Goal: Task Accomplishment & Management: Manage account settings

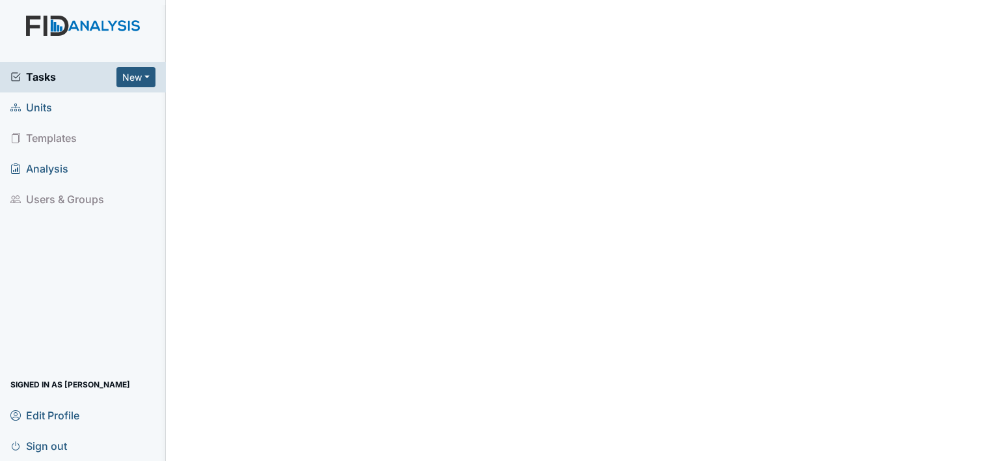
click at [47, 75] on span "Tasks" at bounding box center [63, 77] width 106 height 16
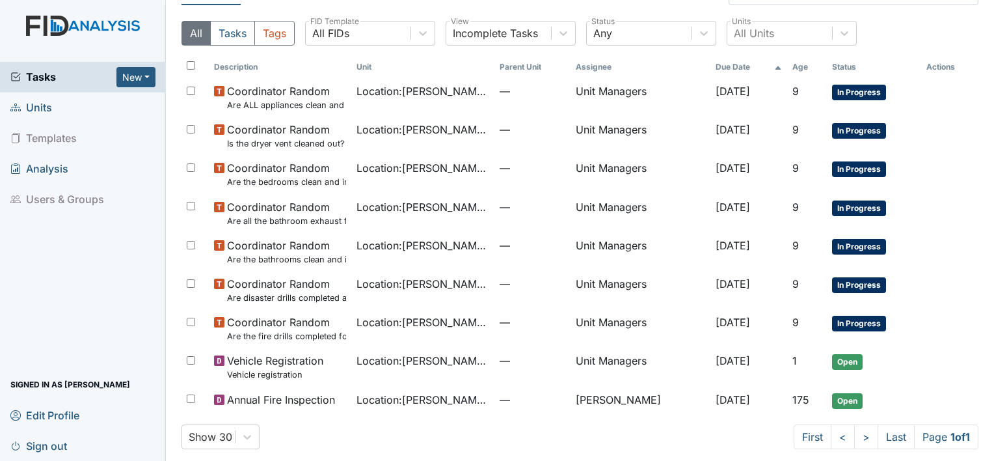
scroll to position [38, 0]
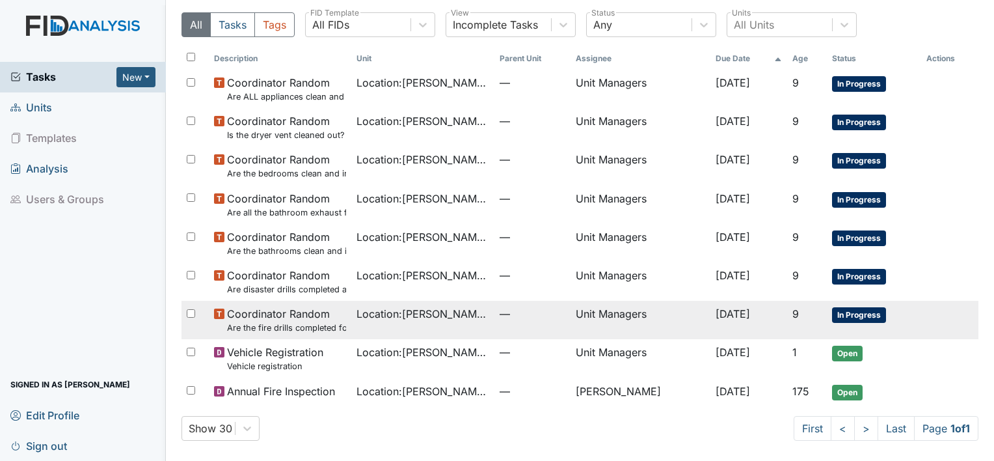
click at [764, 316] on td "[DATE]" at bounding box center [748, 320] width 77 height 38
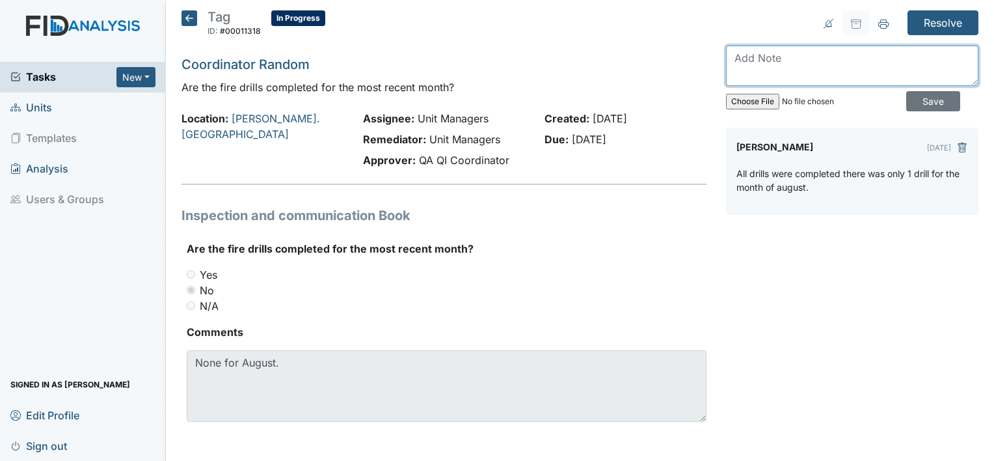
click at [802, 75] on textarea at bounding box center [852, 66] width 252 height 40
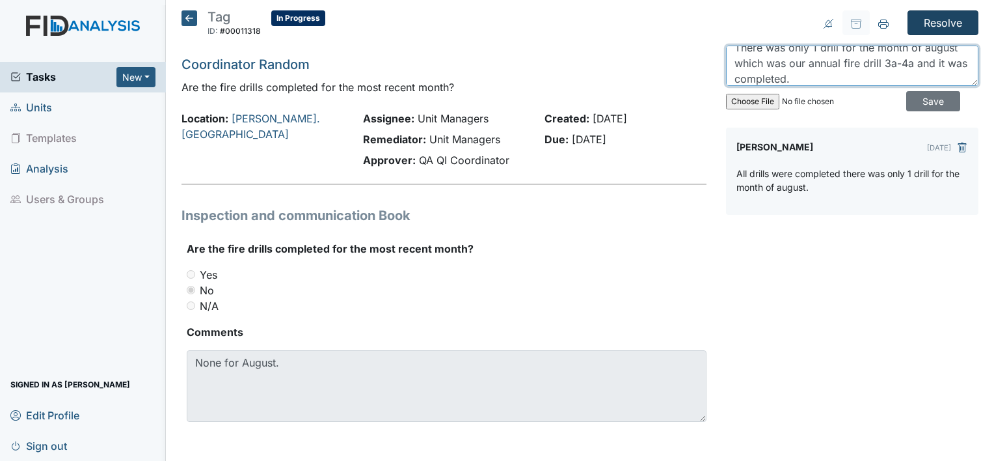
type textarea "There was only 1 drill for the month of august which was our annual fire drill …"
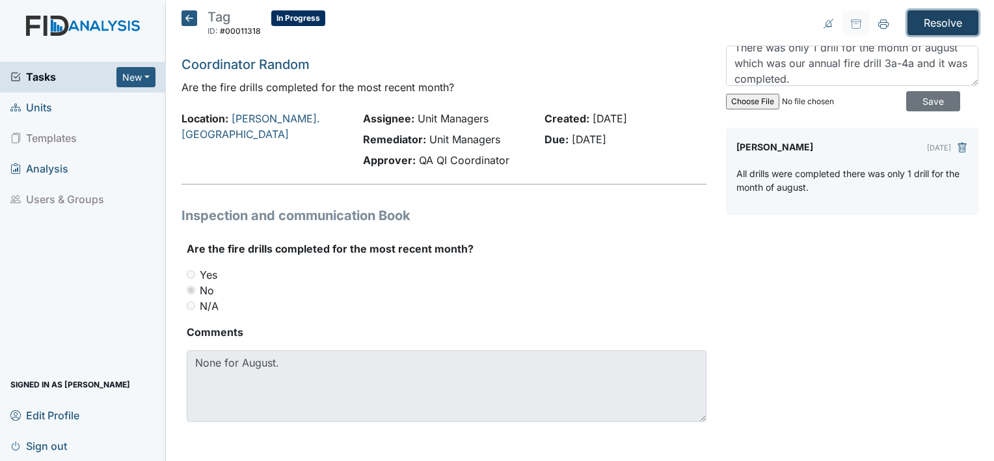
click at [915, 20] on input "Resolve" at bounding box center [942, 22] width 71 height 25
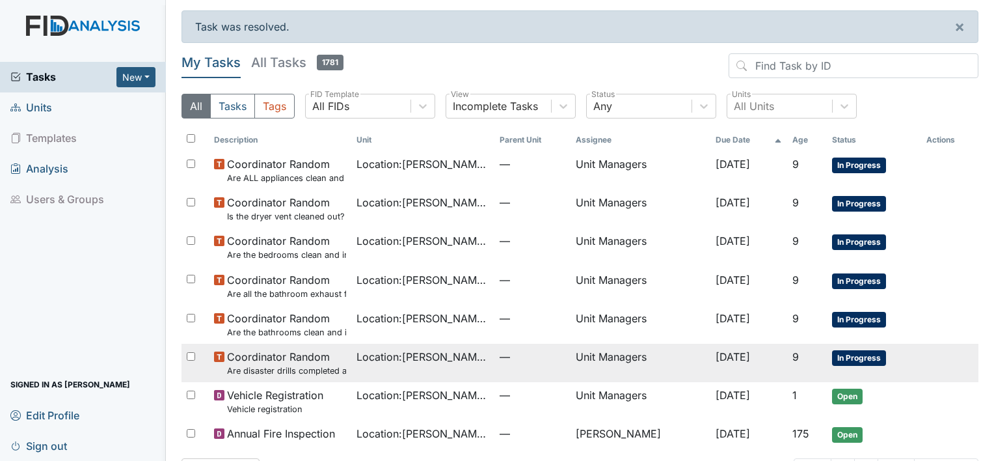
click at [450, 349] on span "Location : [PERSON_NAME]. [GEOGRAPHIC_DATA]" at bounding box center [422, 357] width 132 height 16
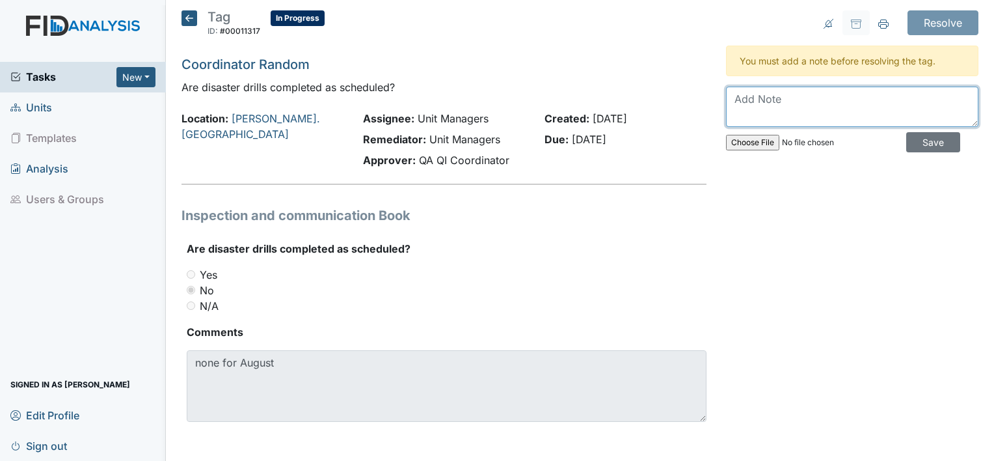
click at [762, 99] on textarea at bounding box center [852, 107] width 252 height 40
click at [781, 116] on textarea "THE disaster drill was the fire drill its completed and uploaded." at bounding box center [852, 107] width 252 height 40
type textarea "THE disaster drill was the fire drill its completed in Aug and uploaded."
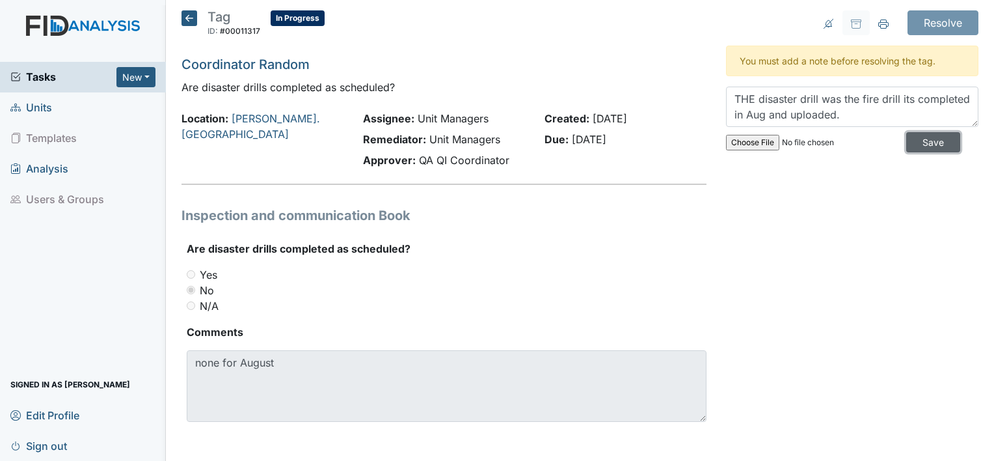
click at [917, 143] on input "Save" at bounding box center [933, 142] width 54 height 20
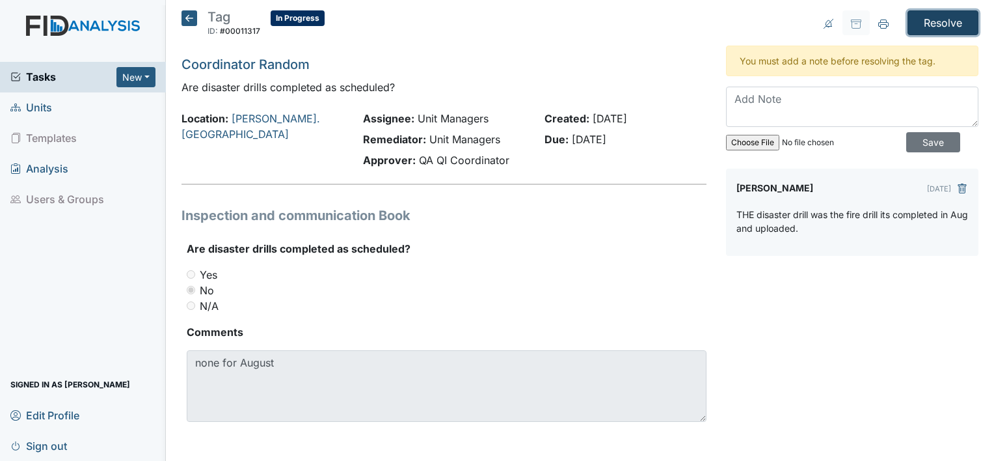
click at [925, 21] on input "Resolve" at bounding box center [942, 22] width 71 height 25
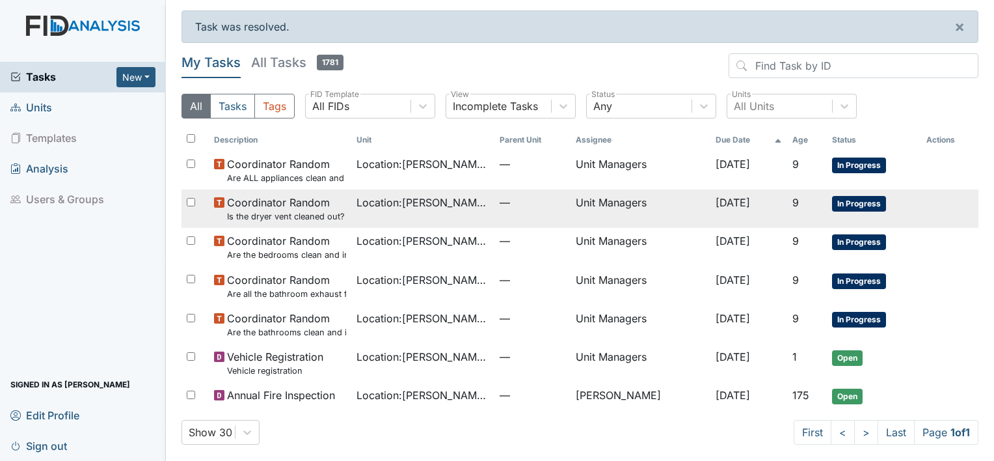
click at [453, 204] on span "Location : [PERSON_NAME]. [GEOGRAPHIC_DATA]" at bounding box center [422, 202] width 132 height 16
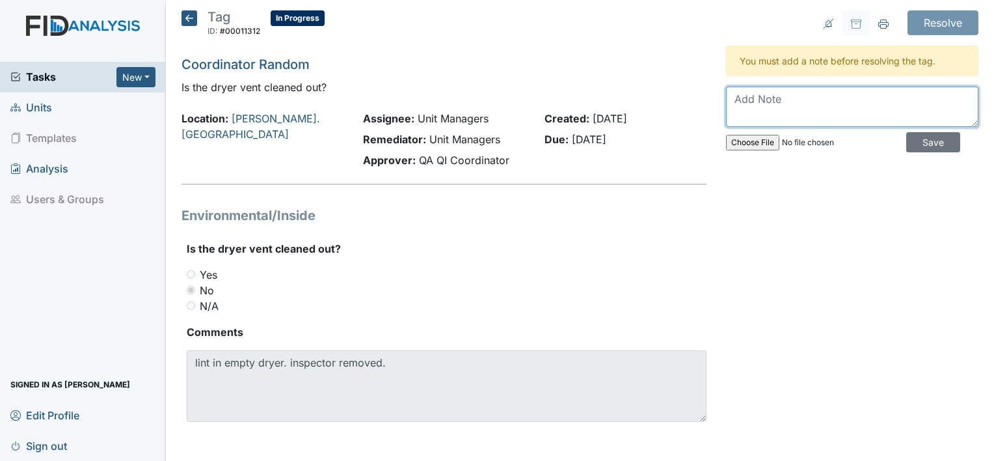
click at [755, 93] on textarea at bounding box center [852, 107] width 252 height 40
type textarea "Cleaned out at night during chores."
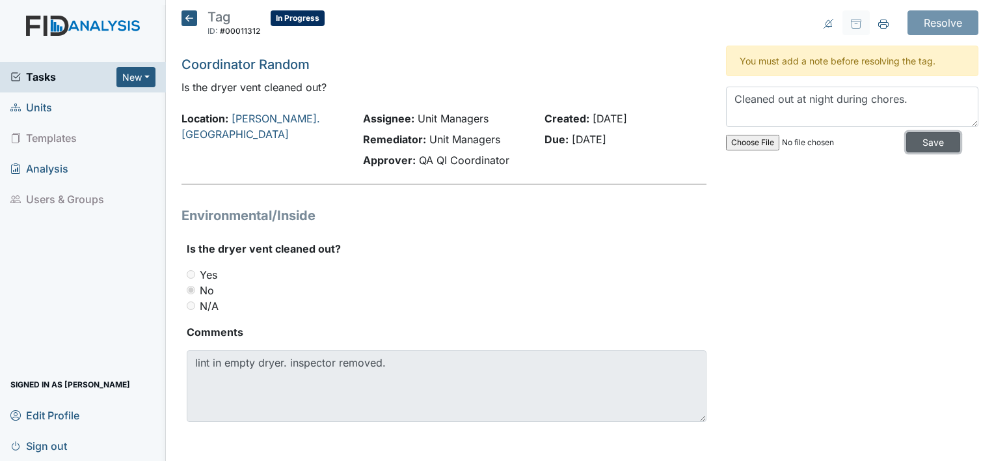
click at [907, 141] on input "Save" at bounding box center [933, 142] width 54 height 20
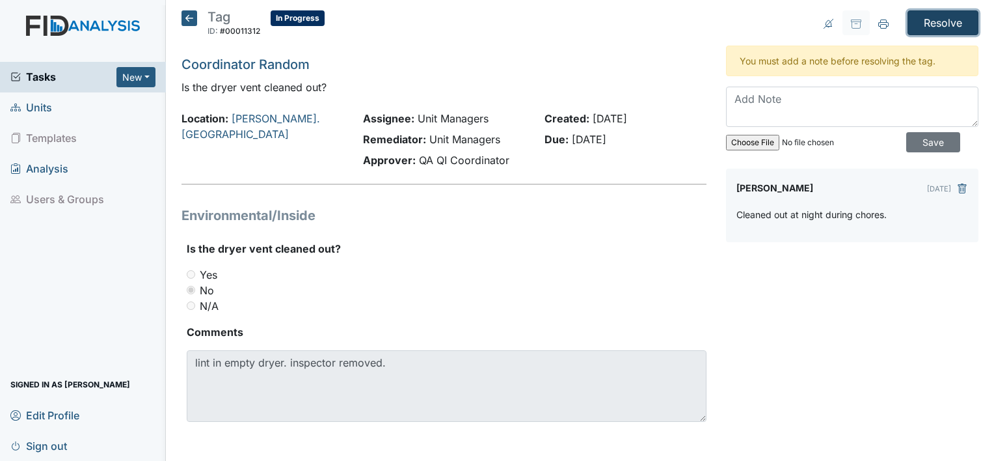
click at [920, 26] on input "Resolve" at bounding box center [942, 22] width 71 height 25
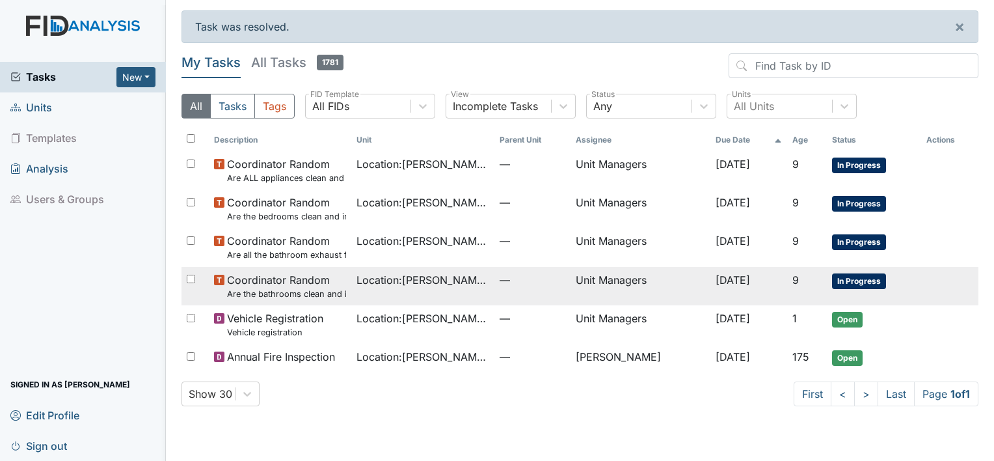
click at [433, 269] on td "Location : Wickham Rd. Camden" at bounding box center [422, 286] width 142 height 38
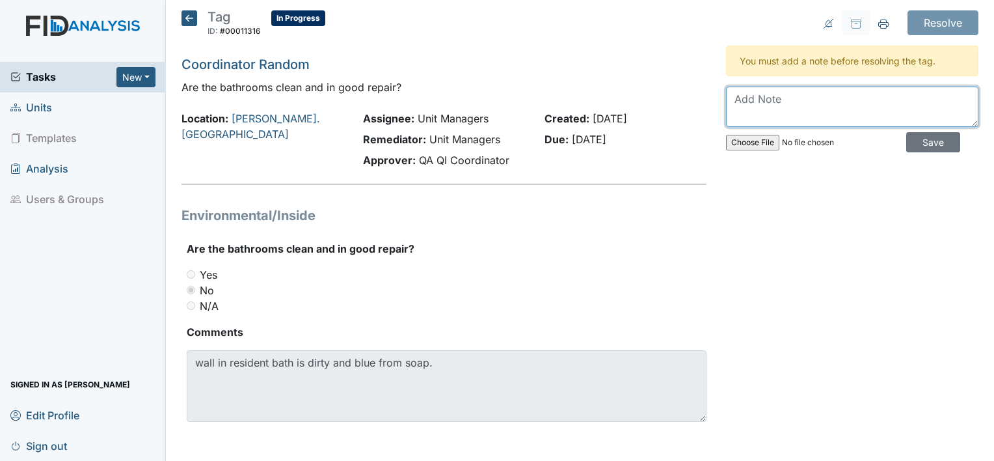
click at [741, 116] on textarea at bounding box center [852, 107] width 252 height 40
type textarea "The wall is stained from Windex, staff will spray the rag instead of the mirror."
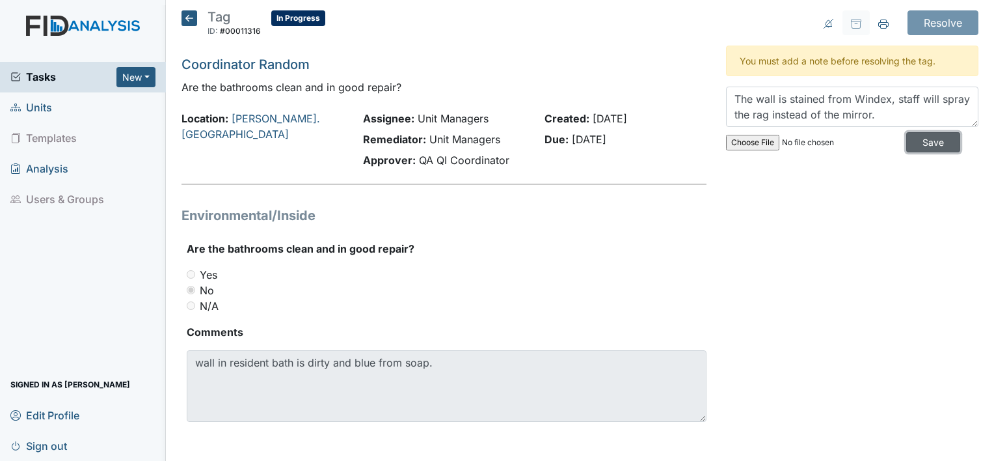
click at [927, 139] on input "Save" at bounding box center [933, 142] width 54 height 20
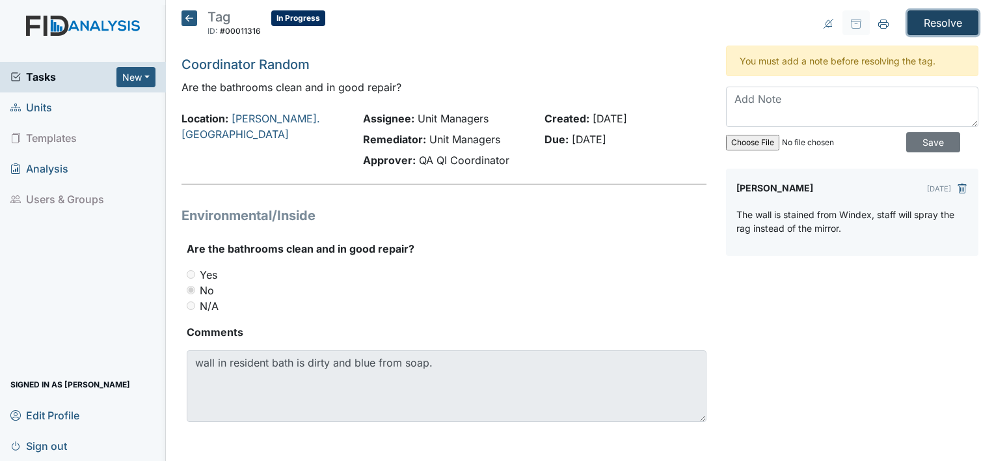
click at [924, 23] on input "Resolve" at bounding box center [942, 22] width 71 height 25
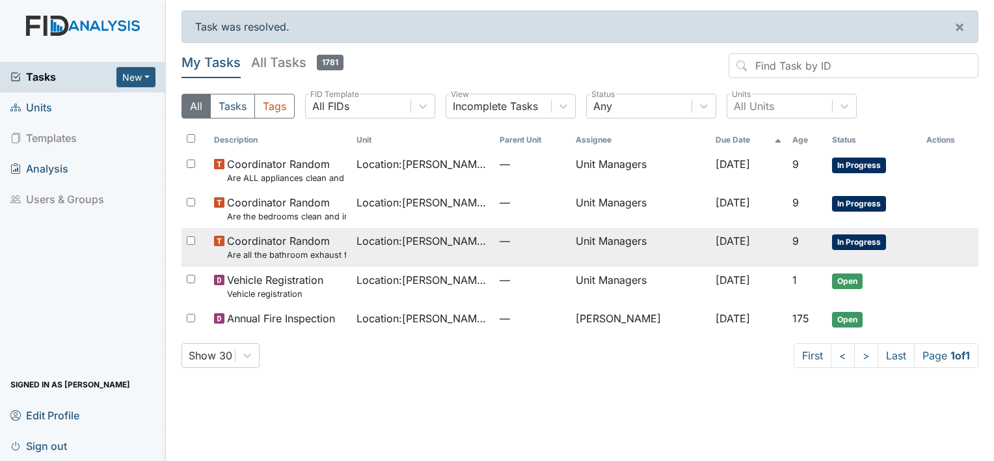
click at [537, 250] on td "—" at bounding box center [532, 247] width 76 height 38
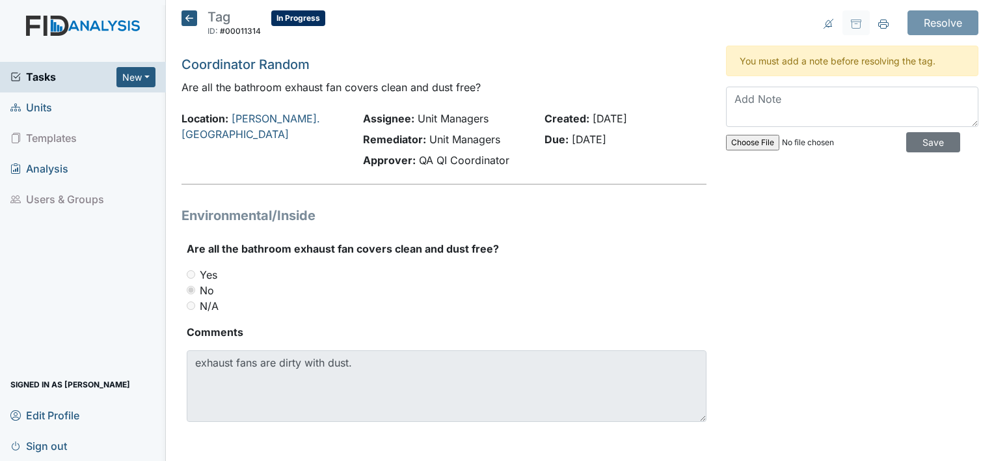
click at [188, 23] on icon at bounding box center [189, 18] width 16 height 16
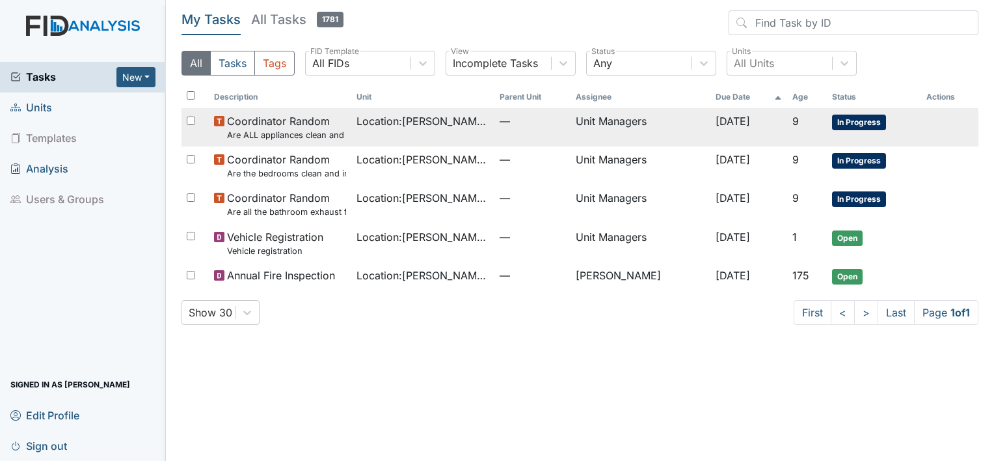
click at [265, 117] on span "Coordinator Random Are ALL appliances clean and working properly?" at bounding box center [286, 127] width 119 height 28
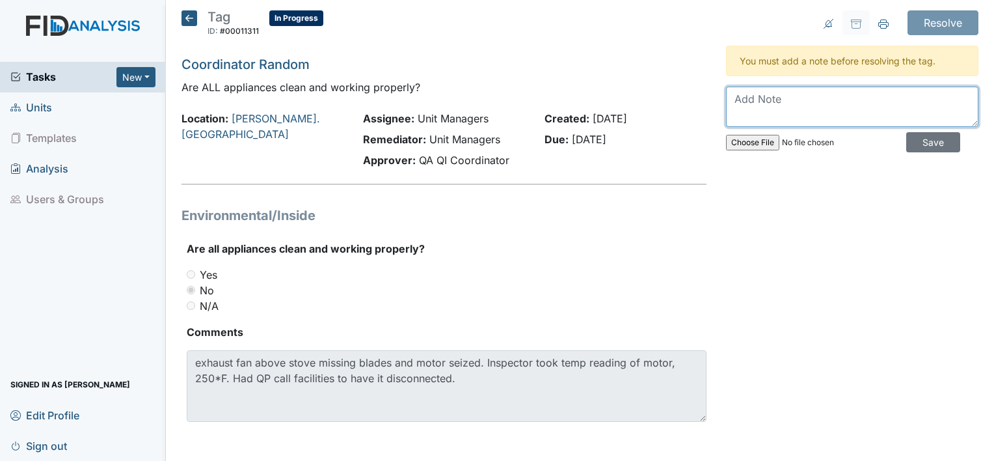
click at [762, 108] on textarea at bounding box center [852, 107] width 252 height 40
type textarea "This was completed on September 23rd."
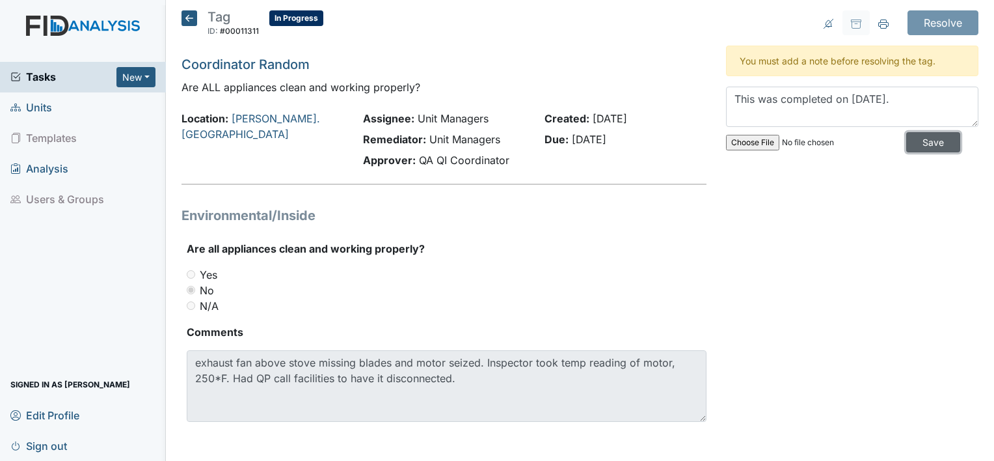
click at [911, 145] on input "Save" at bounding box center [933, 142] width 54 height 20
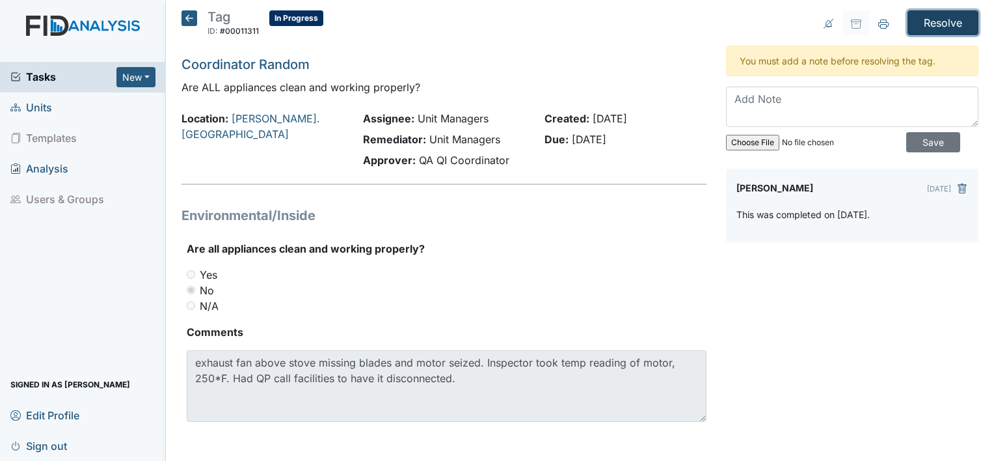
click at [926, 17] on input "Resolve" at bounding box center [942, 22] width 71 height 25
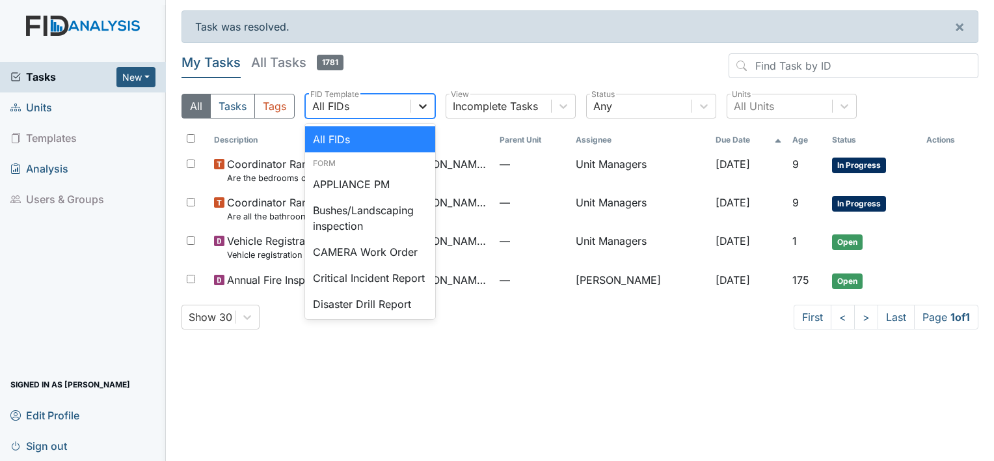
click at [423, 112] on icon at bounding box center [422, 106] width 13 height 13
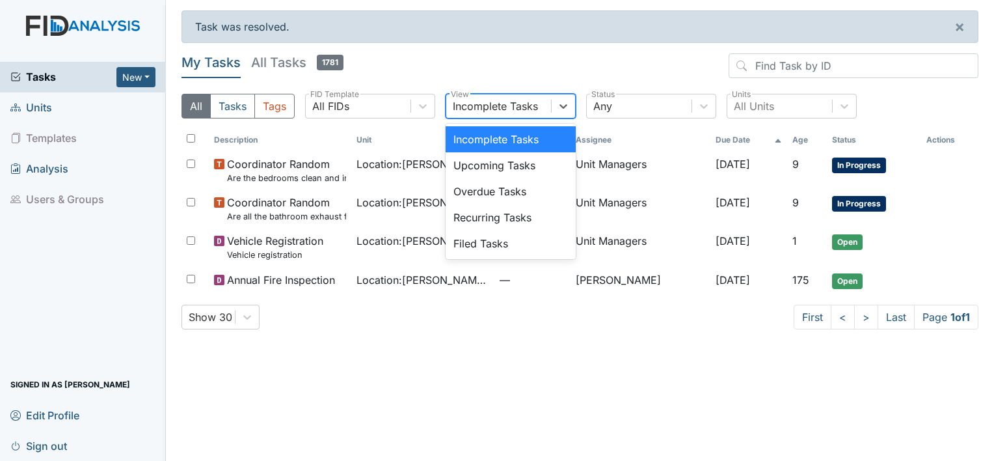
click at [496, 104] on div "Incomplete Tasks" at bounding box center [495, 106] width 85 height 16
click at [486, 156] on div "Upcoming Tasks" at bounding box center [511, 165] width 130 height 26
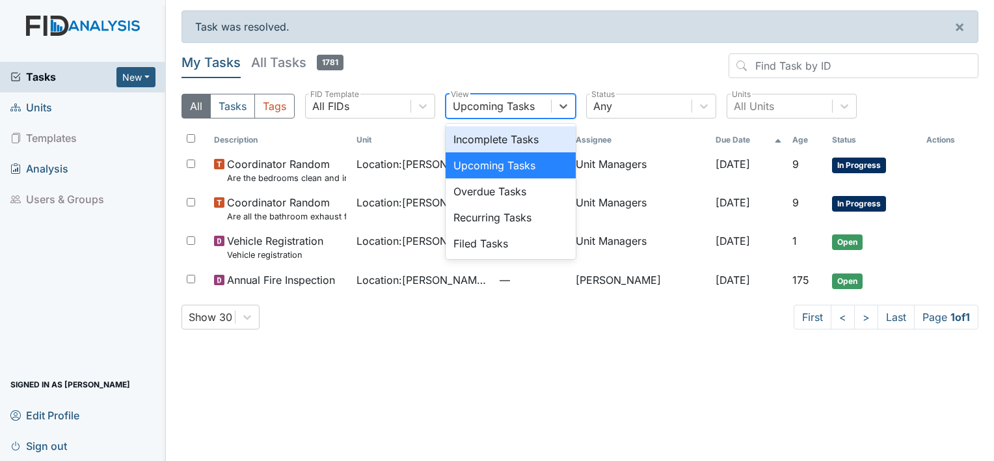
click at [528, 97] on div "Upcoming Tasks" at bounding box center [498, 105] width 105 height 23
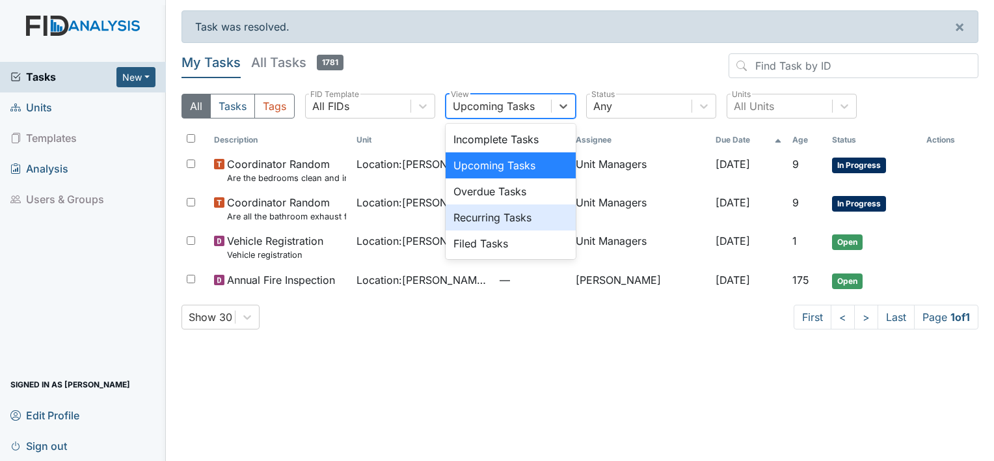
click at [498, 217] on div "Recurring Tasks" at bounding box center [511, 217] width 130 height 26
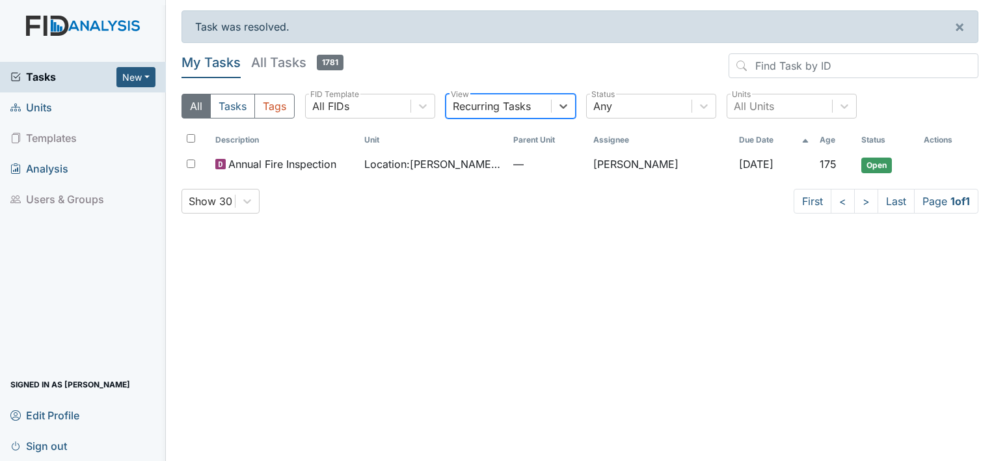
click at [529, 101] on div "Recurring Tasks" at bounding box center [492, 106] width 78 height 16
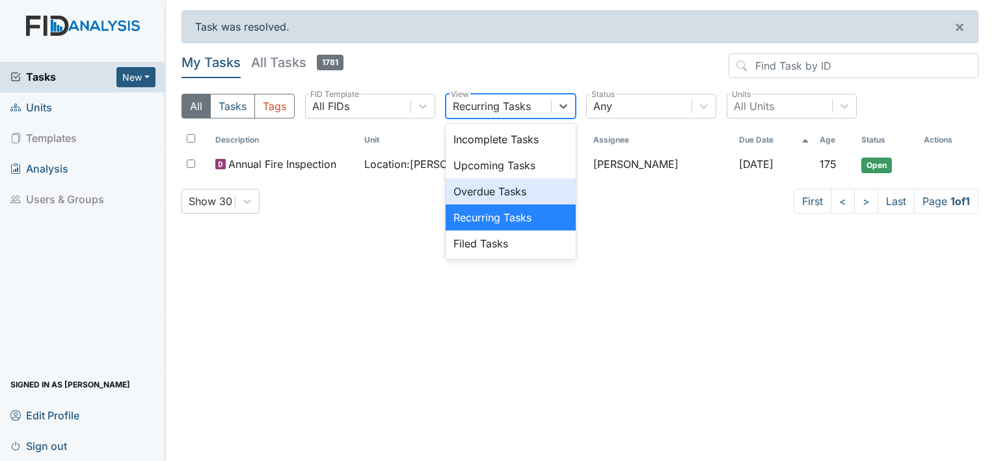
click at [513, 195] on div "Overdue Tasks" at bounding box center [511, 191] width 130 height 26
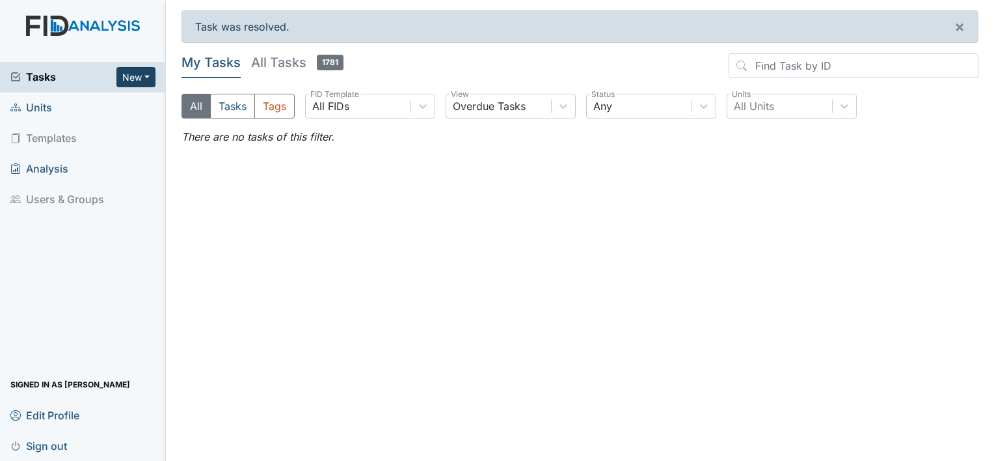
click at [129, 71] on button "New" at bounding box center [135, 77] width 39 height 20
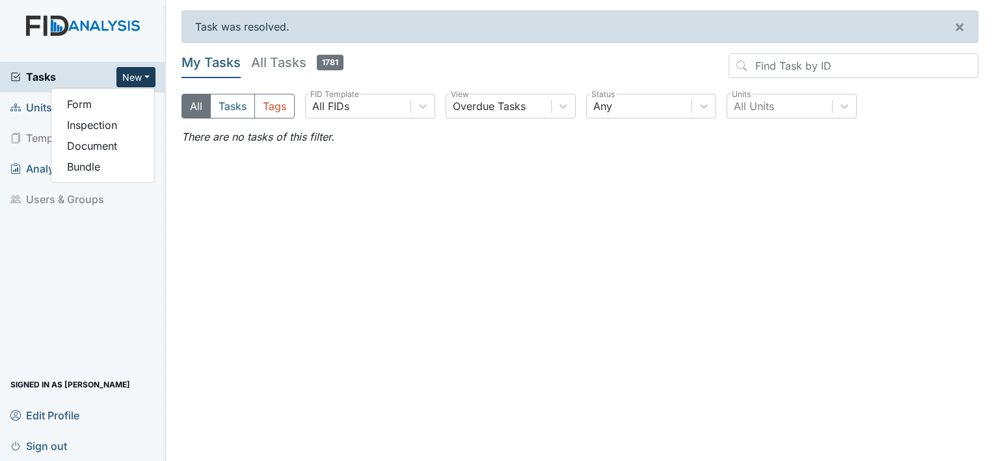
click at [40, 113] on span "Units" at bounding box center [31, 108] width 42 height 20
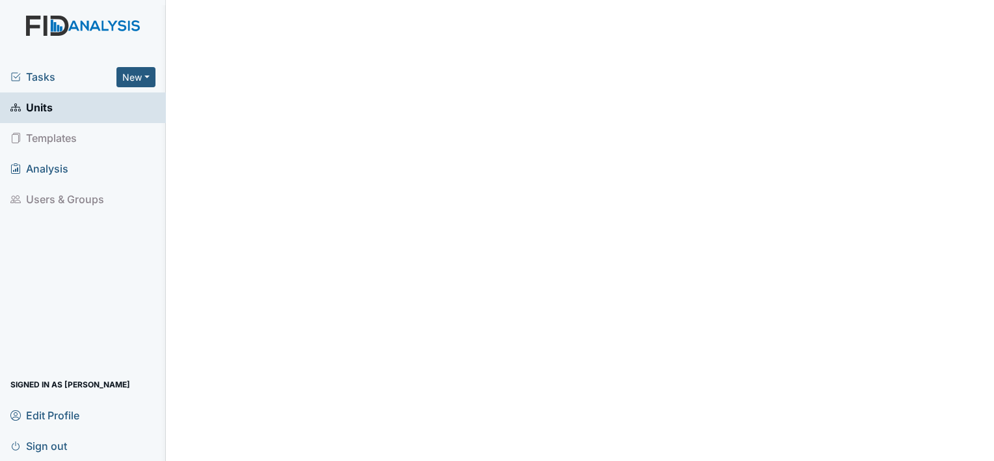
click at [145, 100] on link "Units" at bounding box center [83, 107] width 166 height 31
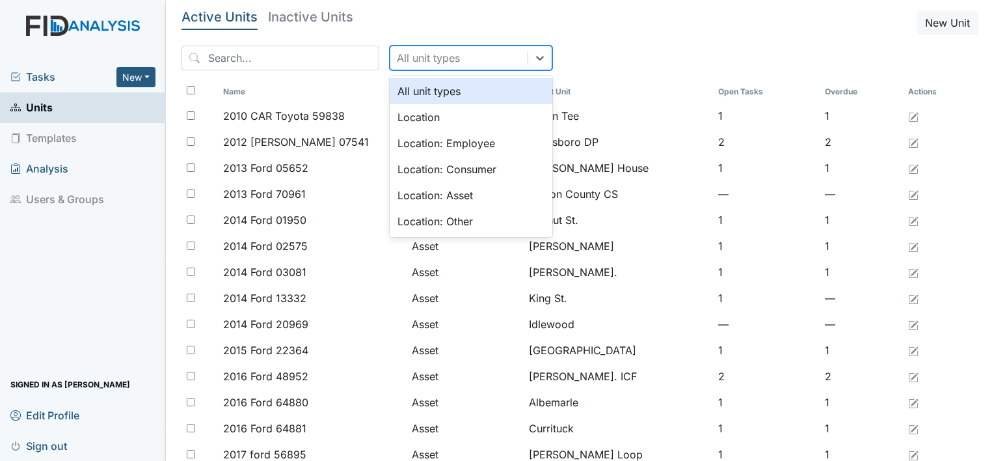
click at [443, 52] on div "All unit types" at bounding box center [458, 57] width 137 height 23
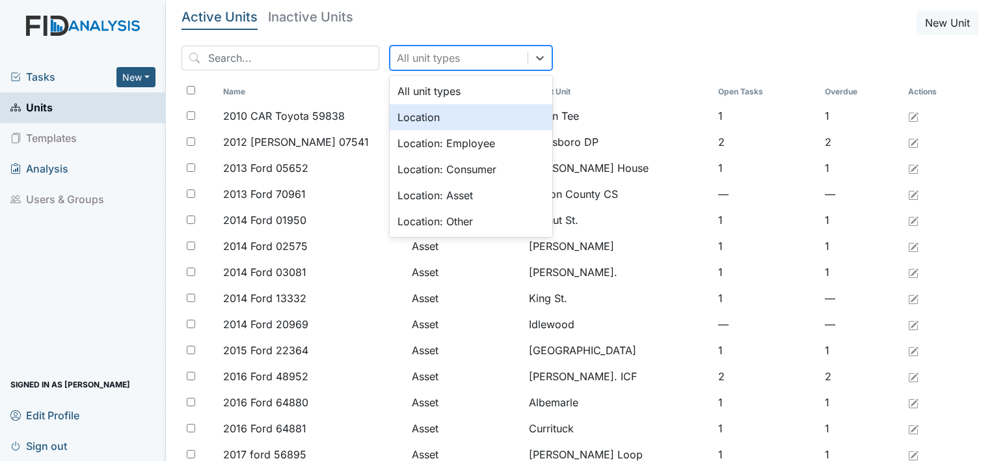
click at [425, 123] on div "Location" at bounding box center [471, 117] width 163 height 26
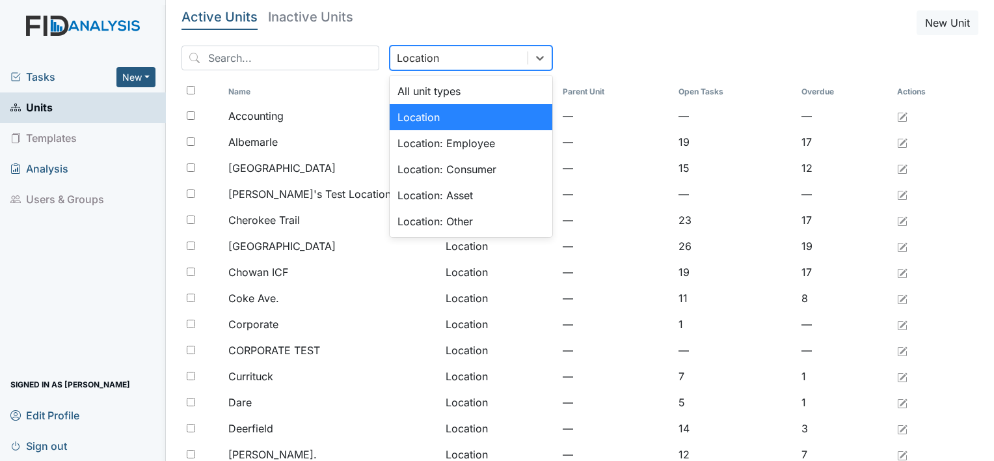
click at [447, 59] on div "Location" at bounding box center [458, 57] width 137 height 23
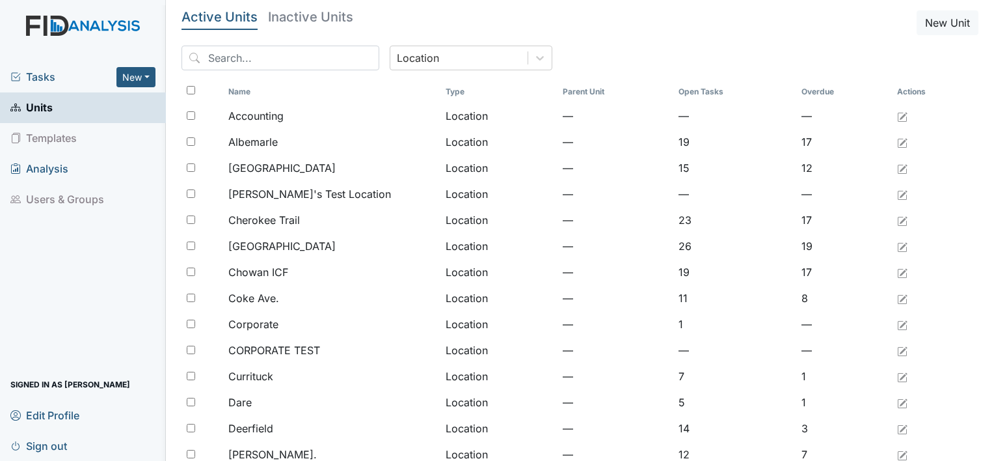
click at [536, 25] on header "Active Units Inactive Units New Unit" at bounding box center [579, 22] width 797 height 25
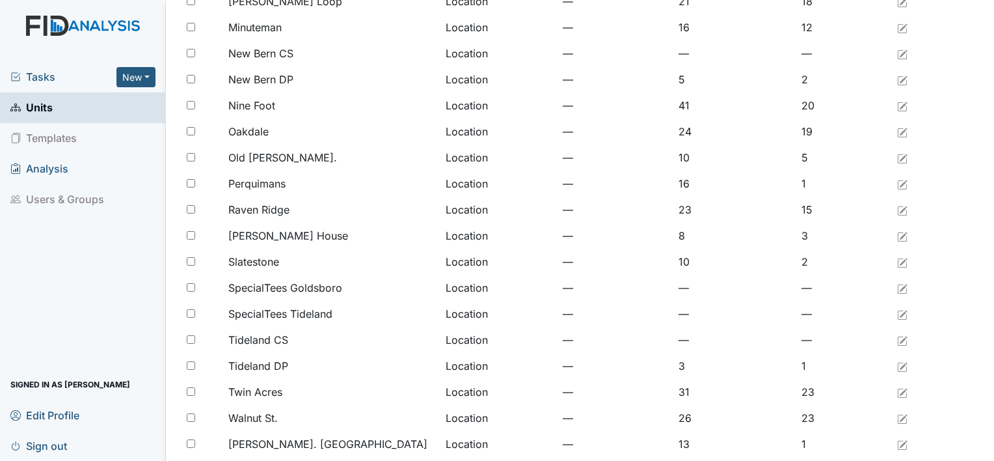
scroll to position [993, 0]
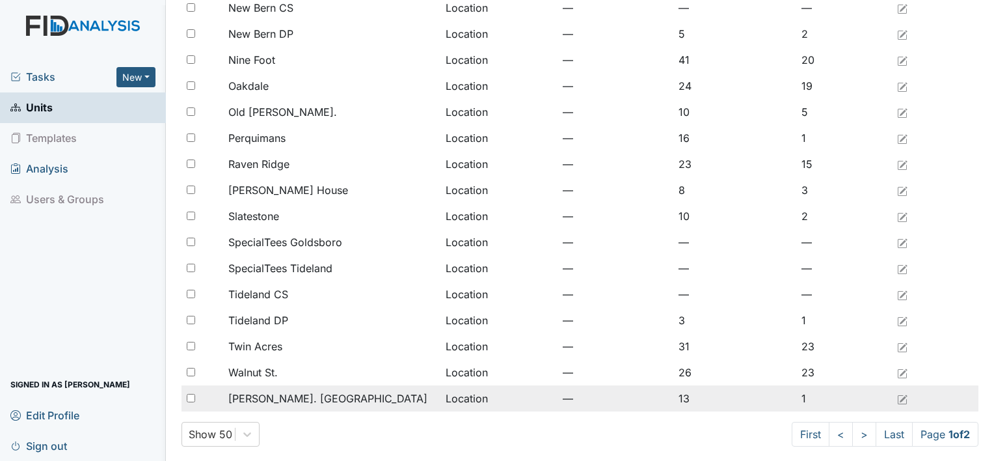
click at [193, 394] on input "checkbox" at bounding box center [191, 398] width 8 height 8
checkbox input "true"
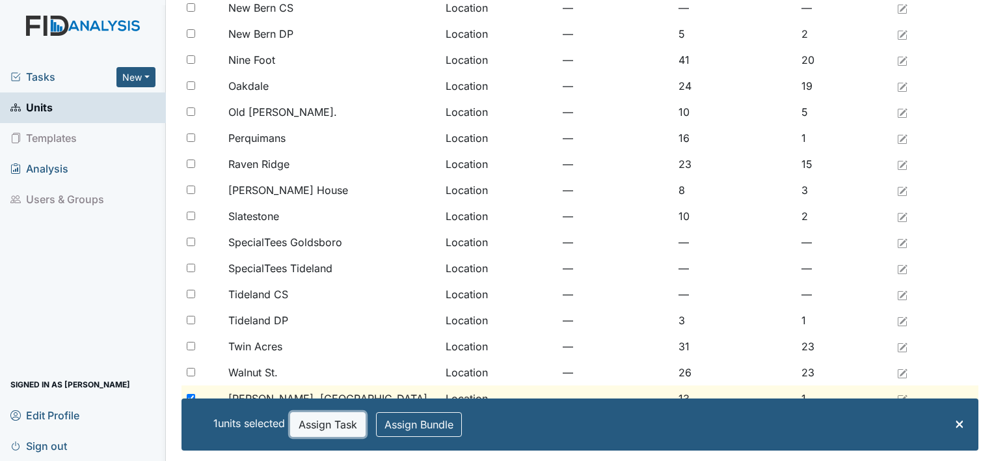
click at [309, 426] on button "Assign Task" at bounding box center [327, 424] width 75 height 25
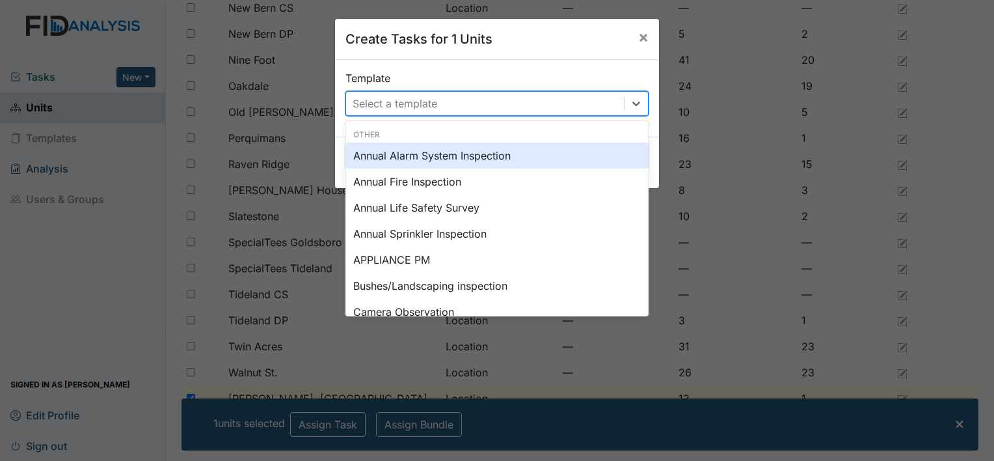
click at [419, 107] on div "Select a template" at bounding box center [395, 104] width 85 height 16
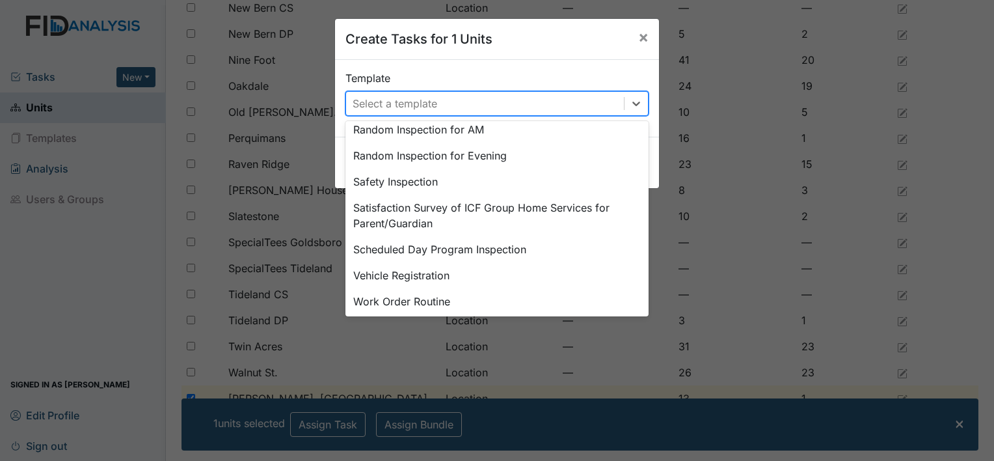
scroll to position [682, 0]
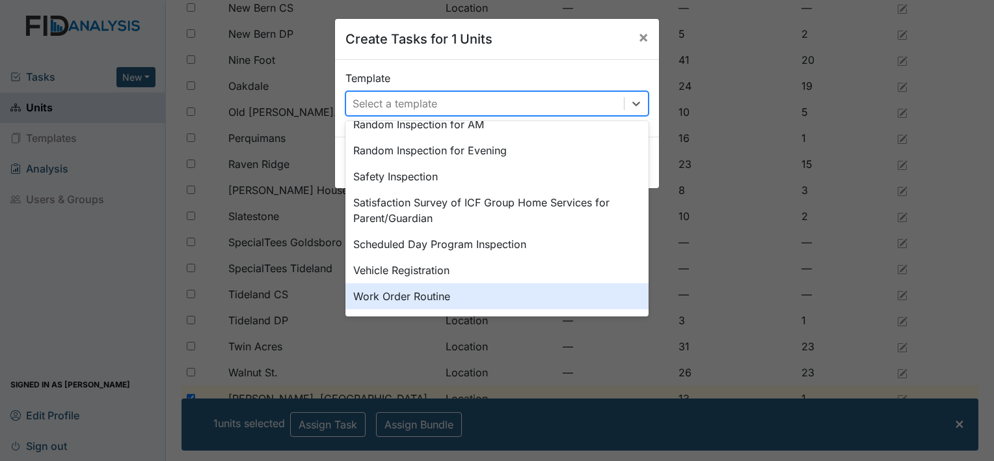
click at [429, 297] on div "Work Order Routine" at bounding box center [496, 296] width 303 height 26
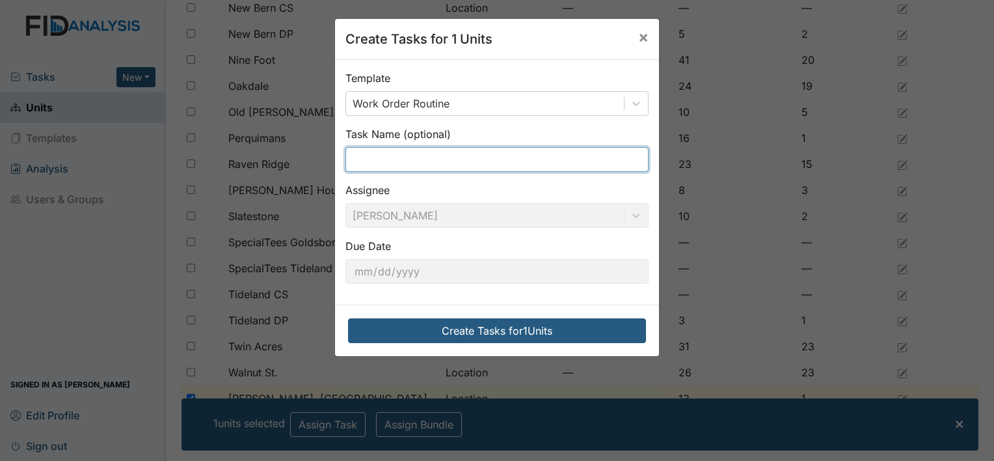
click at [414, 163] on input "text" at bounding box center [496, 159] width 303 height 25
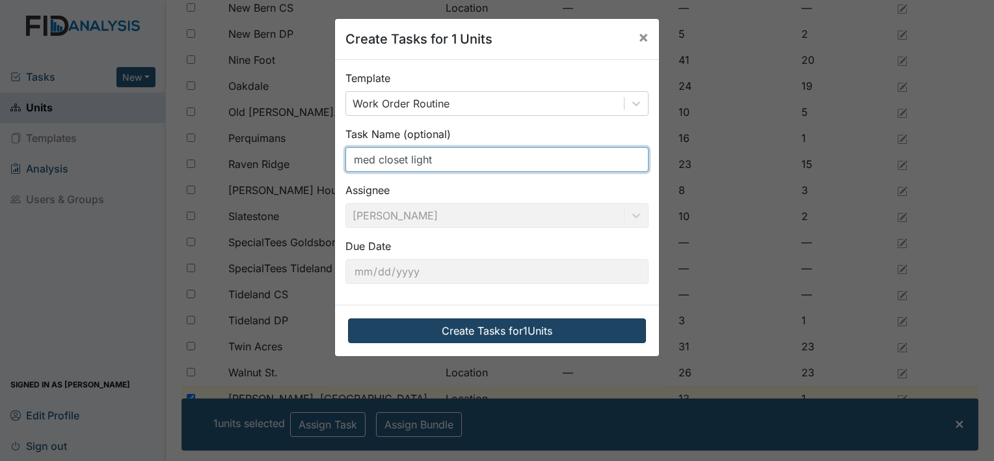
type input "med closet light"
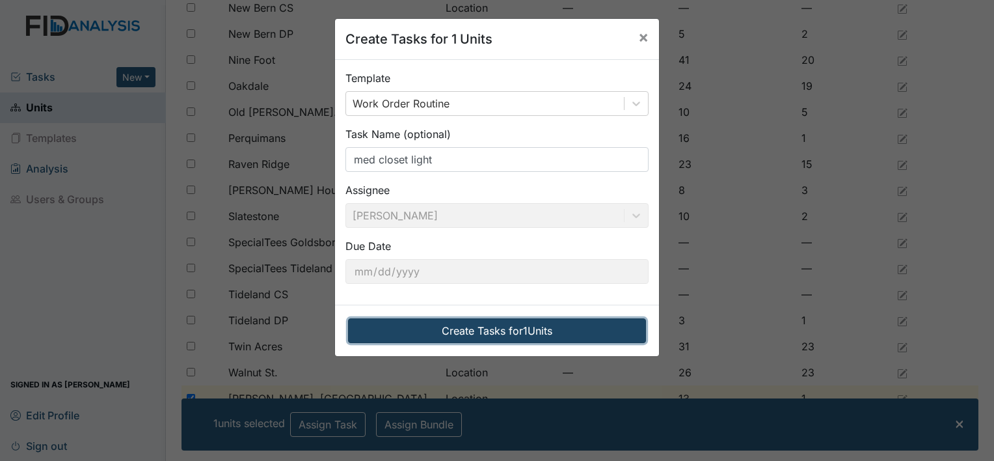
click at [416, 336] on button "Create Tasks for 1 Units" at bounding box center [497, 330] width 298 height 25
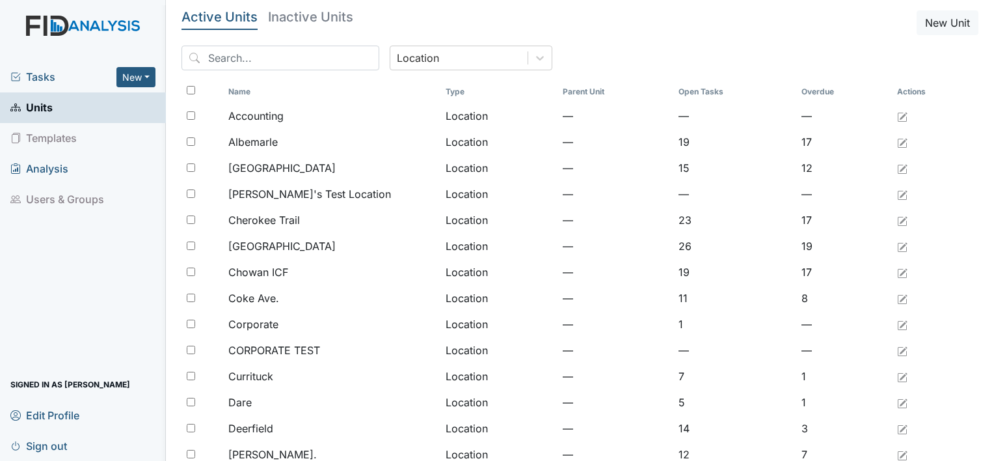
click at [101, 78] on span "Tasks" at bounding box center [63, 77] width 106 height 16
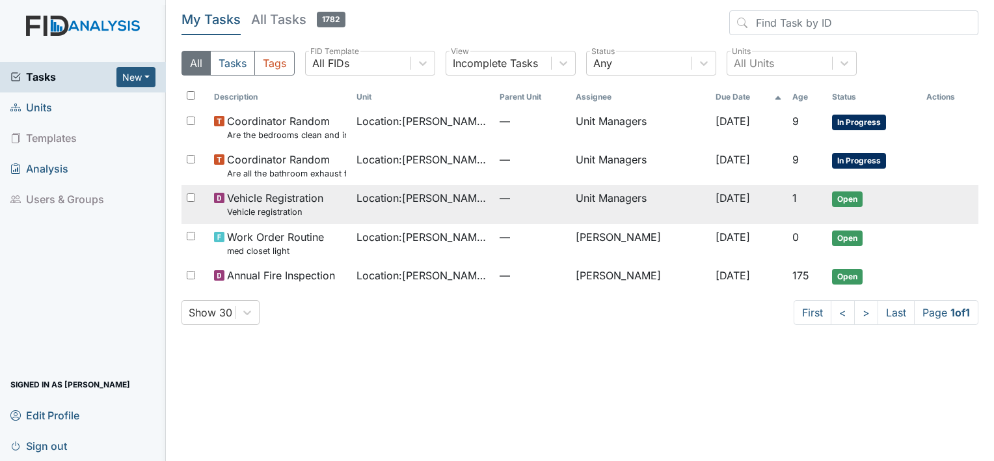
click at [241, 207] on small "Vehicle registration" at bounding box center [275, 212] width 96 height 12
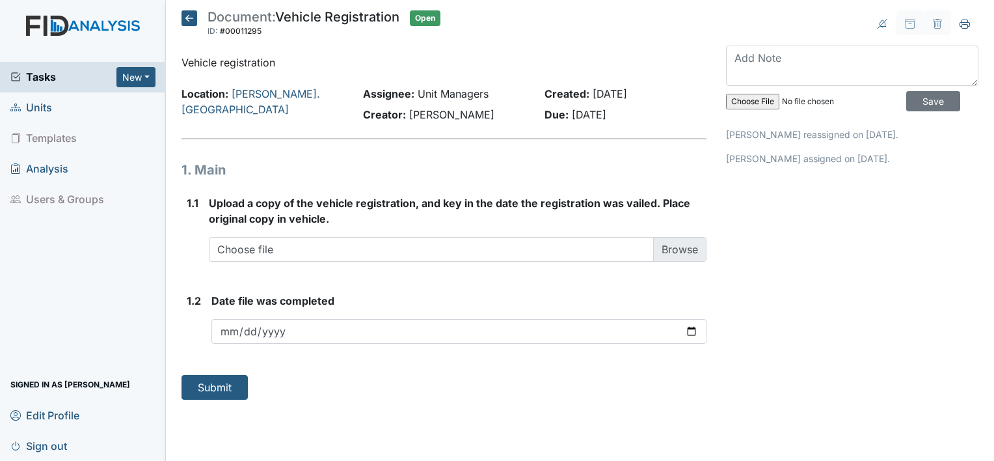
click at [189, 21] on icon at bounding box center [189, 18] width 16 height 16
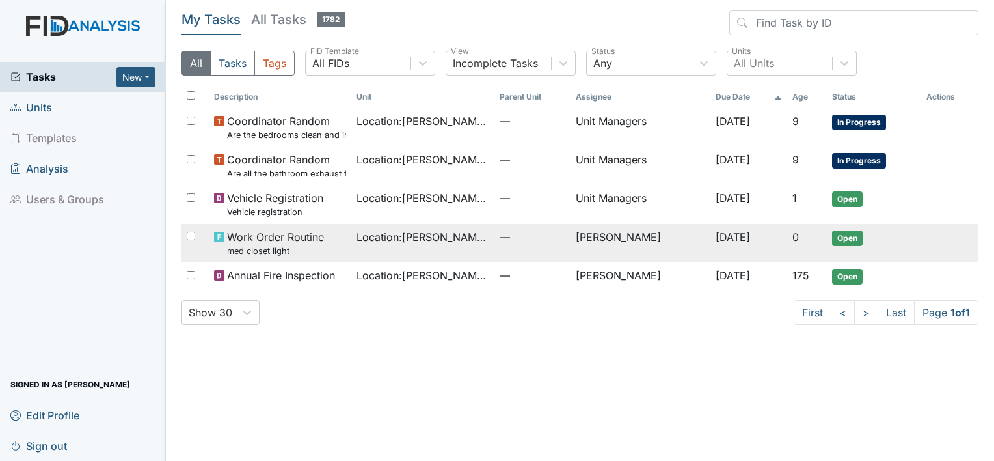
click at [237, 247] on small "med closet light" at bounding box center [275, 251] width 97 height 12
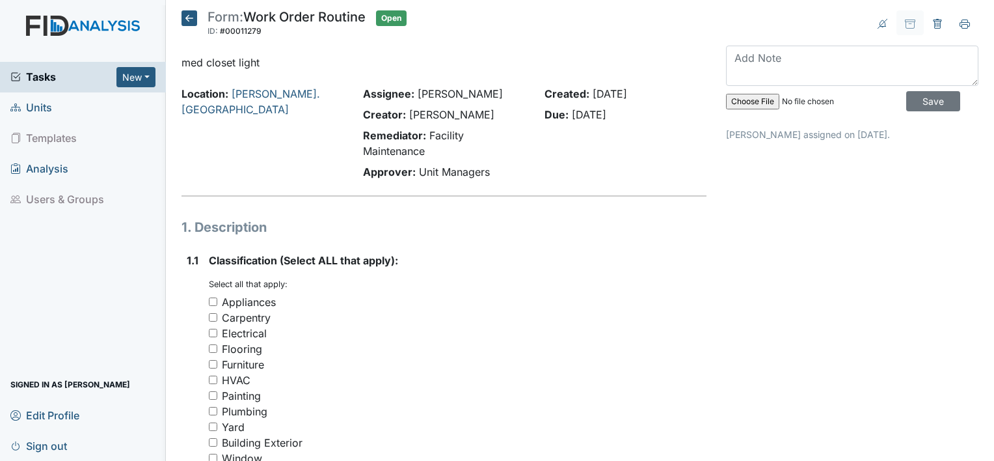
click at [213, 329] on input "Electrical" at bounding box center [213, 332] width 8 height 8
checkbox input "true"
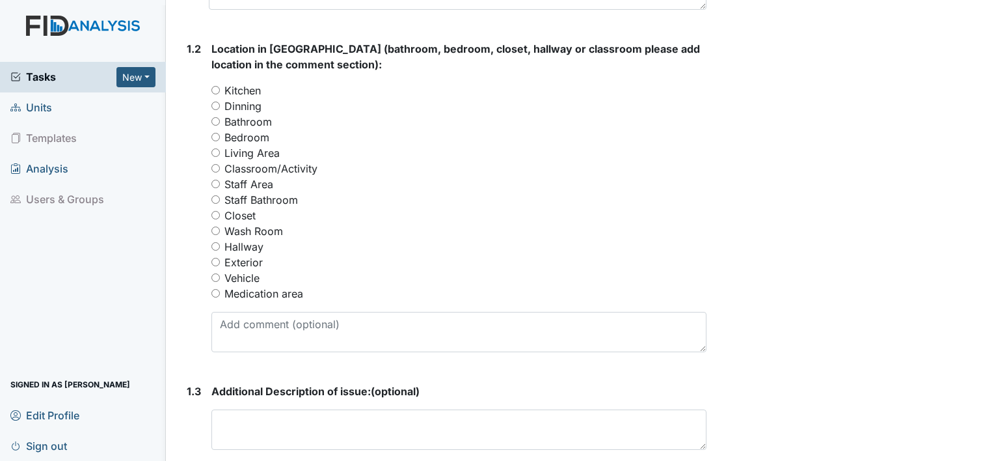
scroll to position [546, 0]
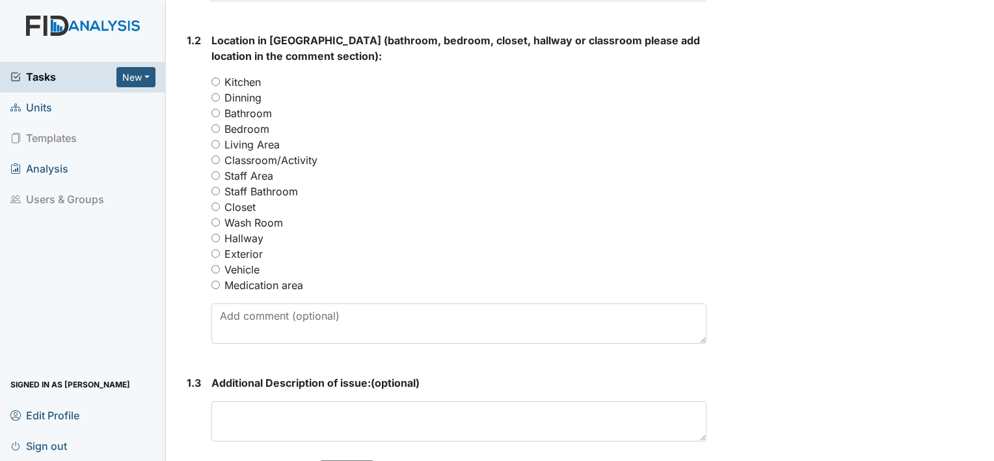
click at [213, 286] on input "Medication area" at bounding box center [215, 284] width 8 height 8
radio input "true"
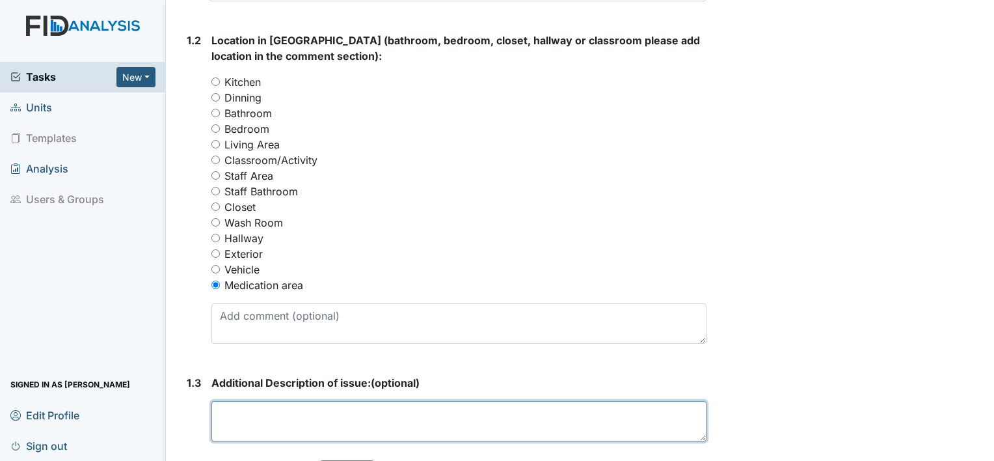
click at [235, 414] on textarea at bounding box center [458, 421] width 495 height 40
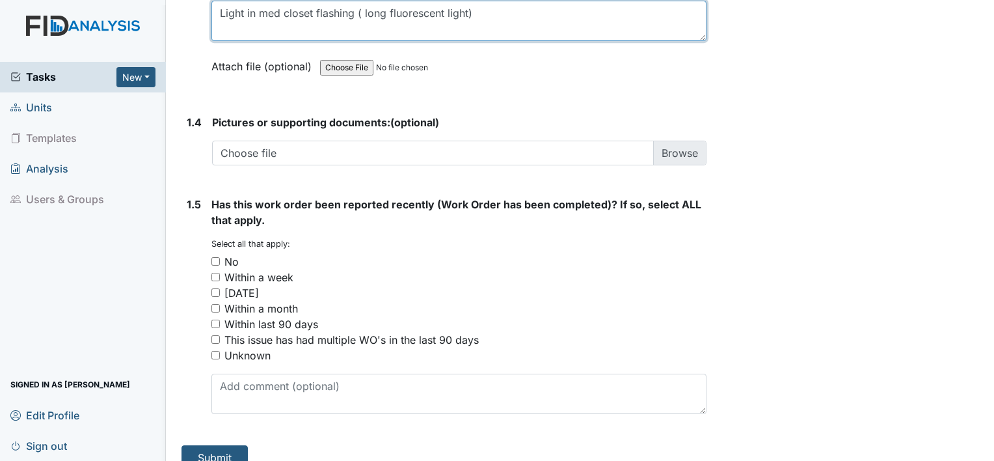
scroll to position [964, 0]
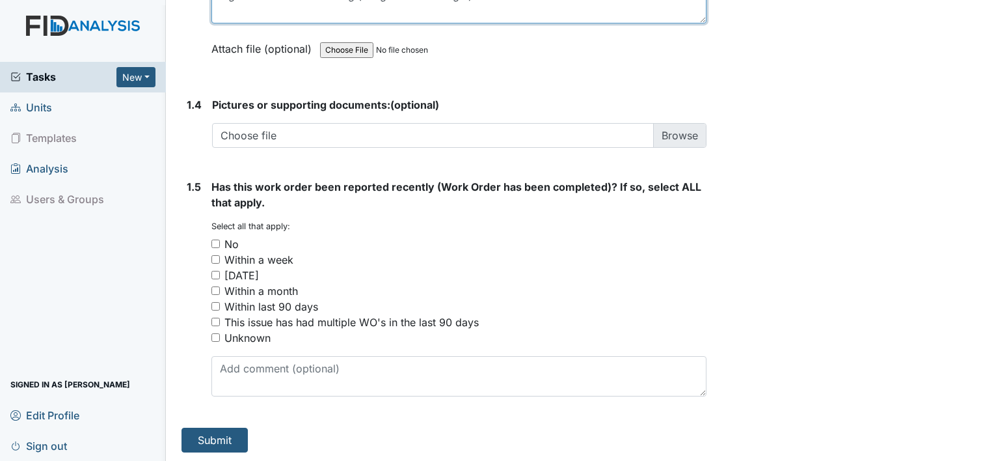
type textarea "Light in med closet flashing ( long fluorescent light)"
click at [215, 239] on input "No" at bounding box center [215, 243] width 8 height 8
checkbox input "true"
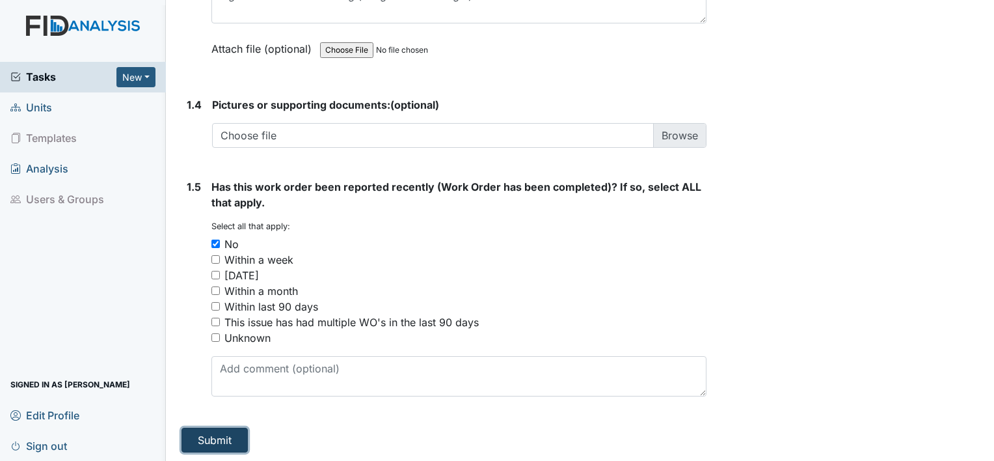
click at [198, 436] on button "Submit" at bounding box center [214, 439] width 66 height 25
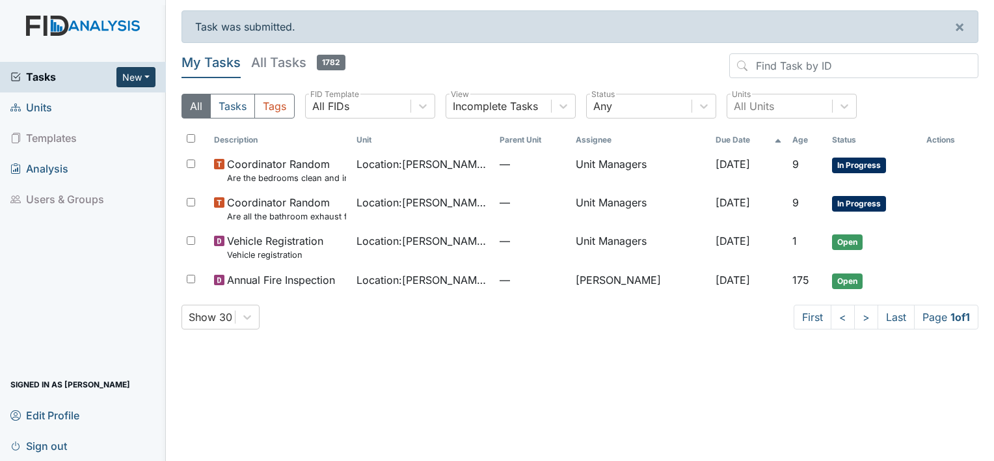
click at [144, 76] on button "New" at bounding box center [135, 77] width 39 height 20
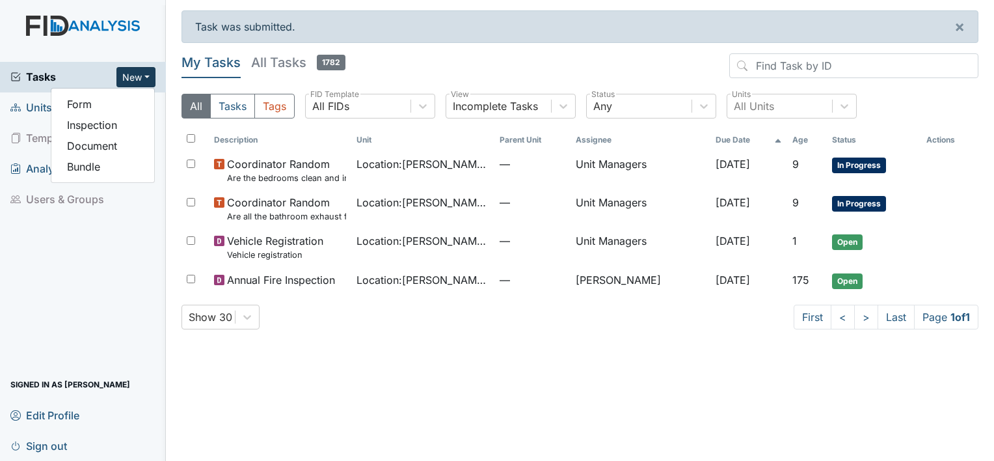
click at [42, 108] on span "Units" at bounding box center [31, 108] width 42 height 20
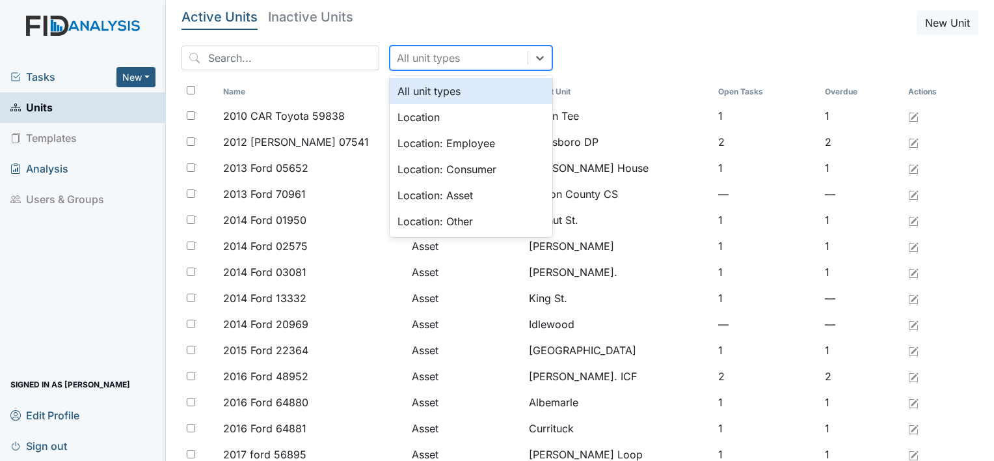
click at [432, 49] on div "All unit types" at bounding box center [458, 57] width 137 height 23
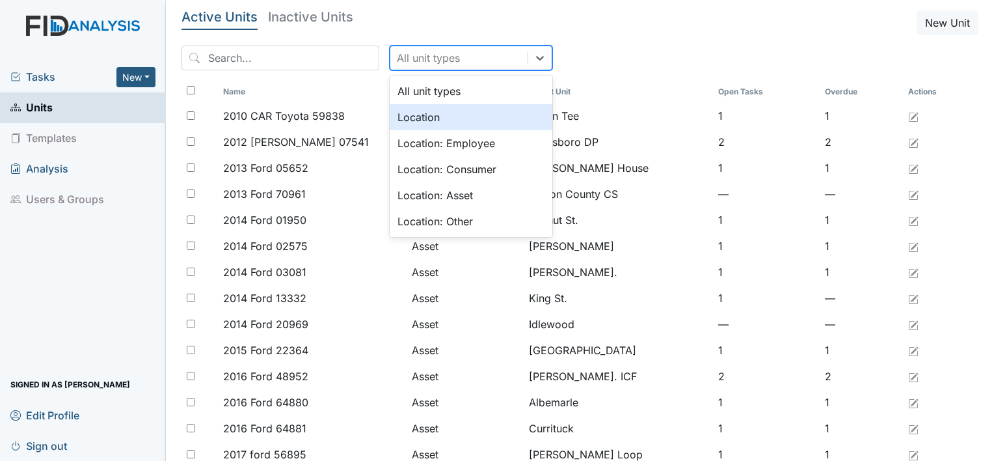
click at [403, 114] on div "Location" at bounding box center [471, 117] width 163 height 26
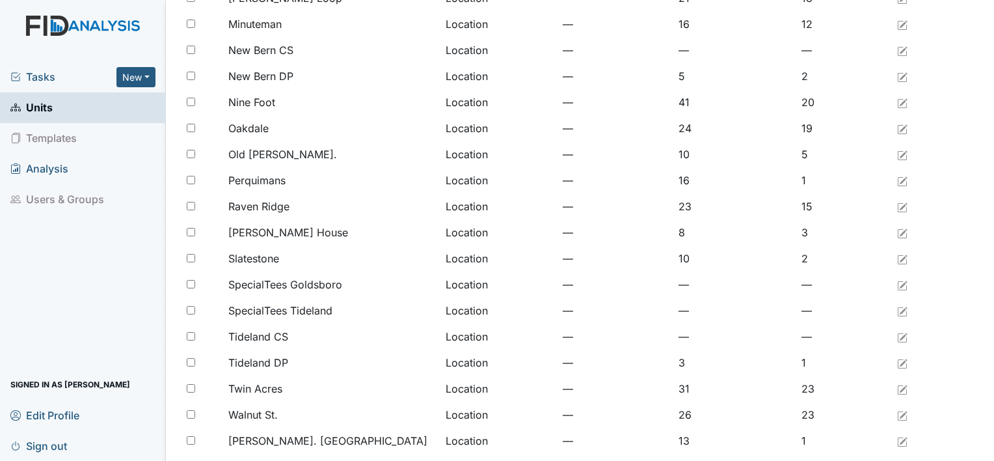
scroll to position [999, 0]
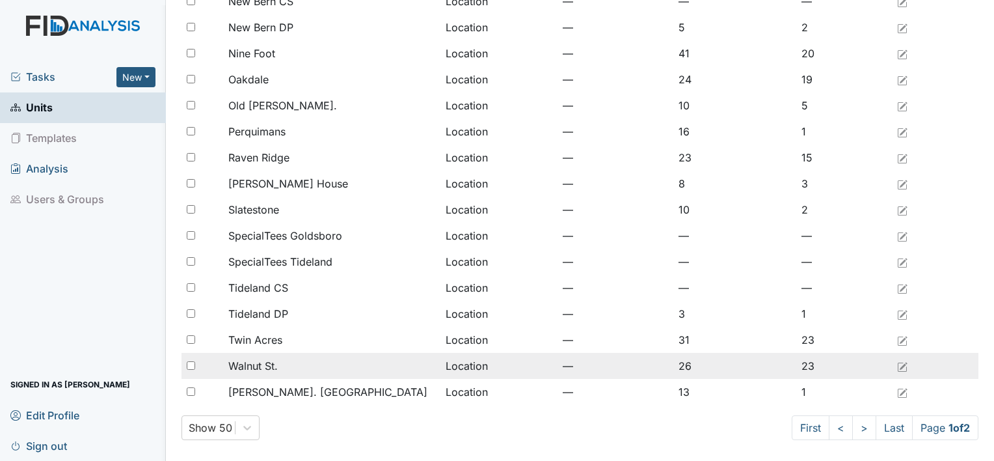
click at [377, 365] on div "Walnut St." at bounding box center [331, 366] width 207 height 16
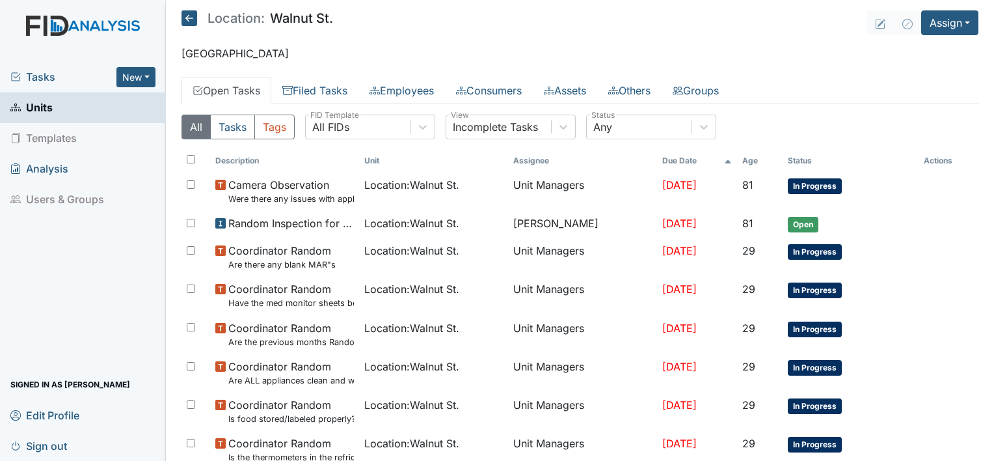
click at [187, 18] on icon at bounding box center [189, 18] width 16 height 16
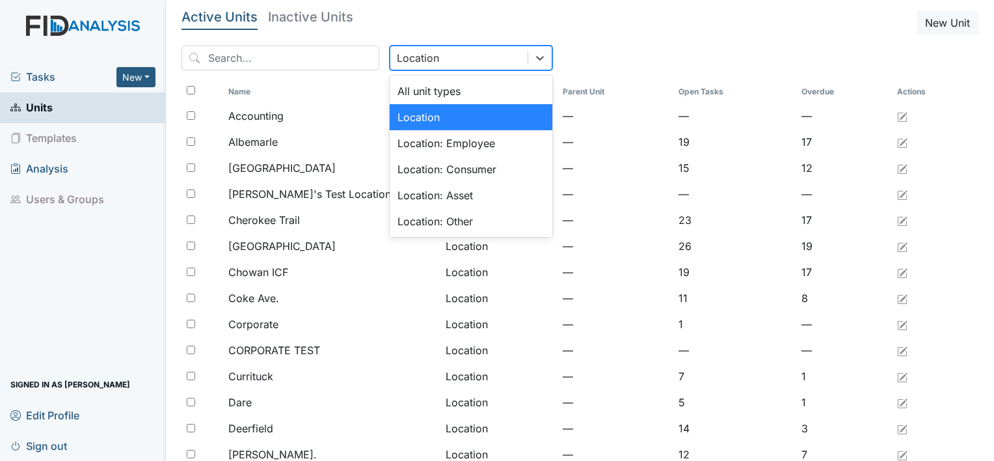
click at [429, 54] on div "Location" at bounding box center [458, 57] width 137 height 23
click at [406, 117] on div "Location" at bounding box center [471, 117] width 163 height 26
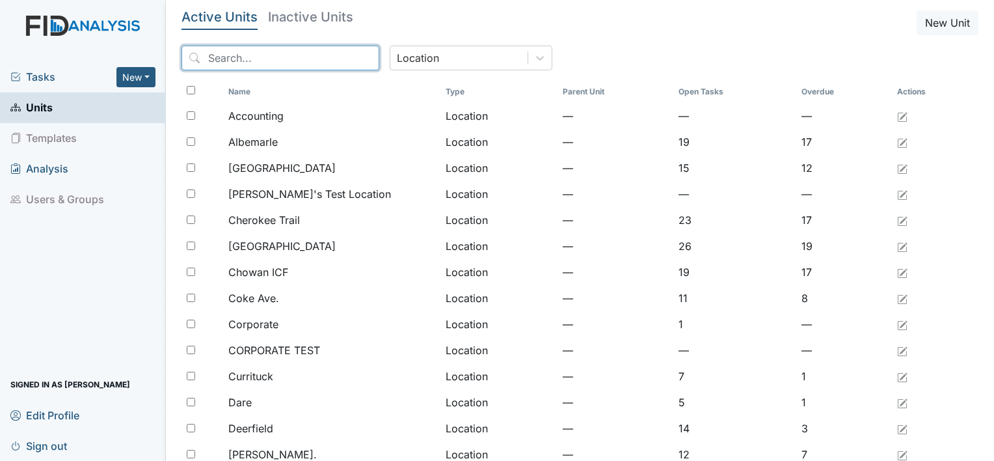
click at [323, 62] on input "search" at bounding box center [280, 58] width 198 height 25
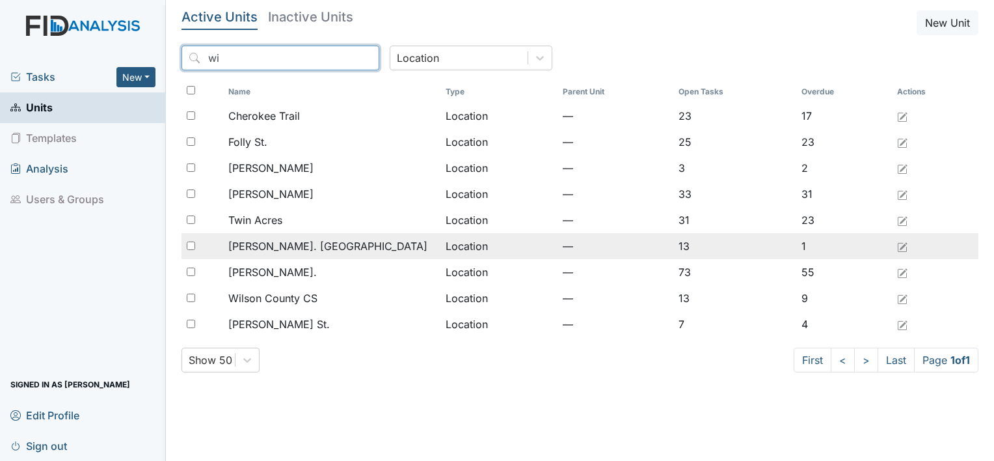
type input "wi"
click at [191, 244] on input "checkbox" at bounding box center [191, 245] width 8 height 8
checkbox input "true"
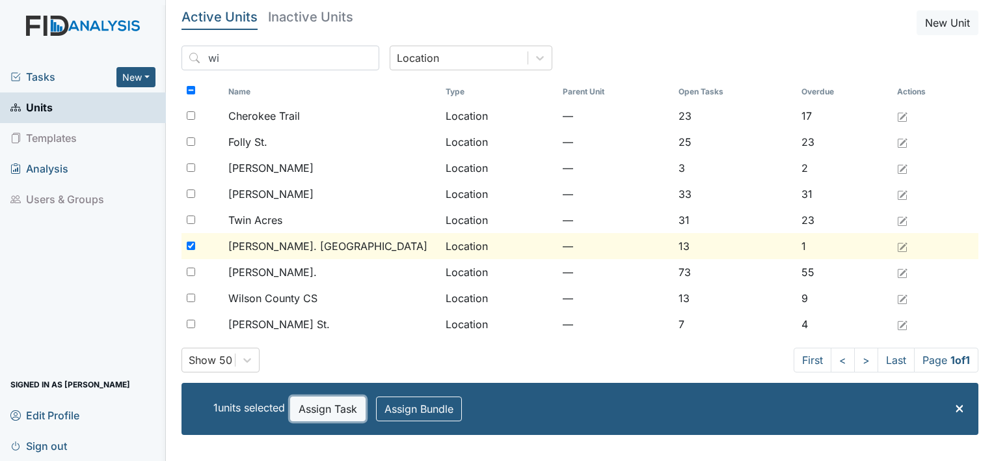
click at [343, 410] on button "Assign Task" at bounding box center [327, 408] width 75 height 25
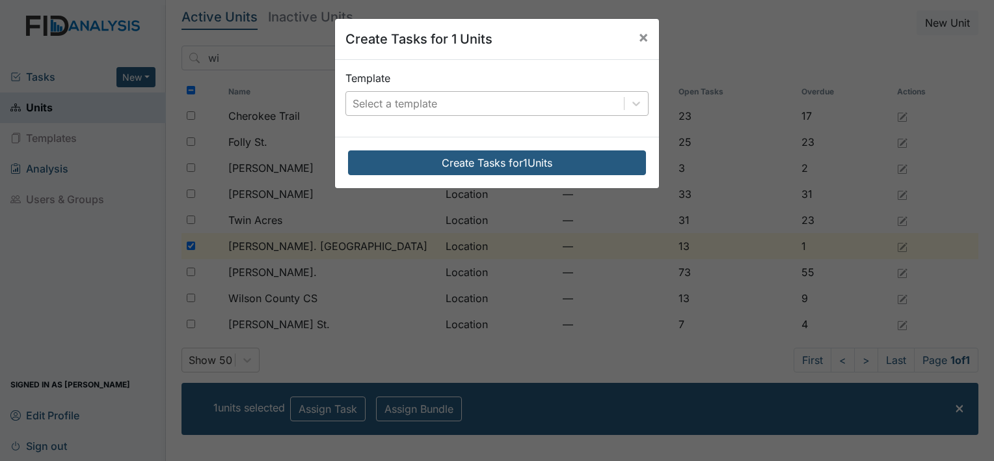
click at [437, 107] on div "Select a template" at bounding box center [485, 103] width 278 height 23
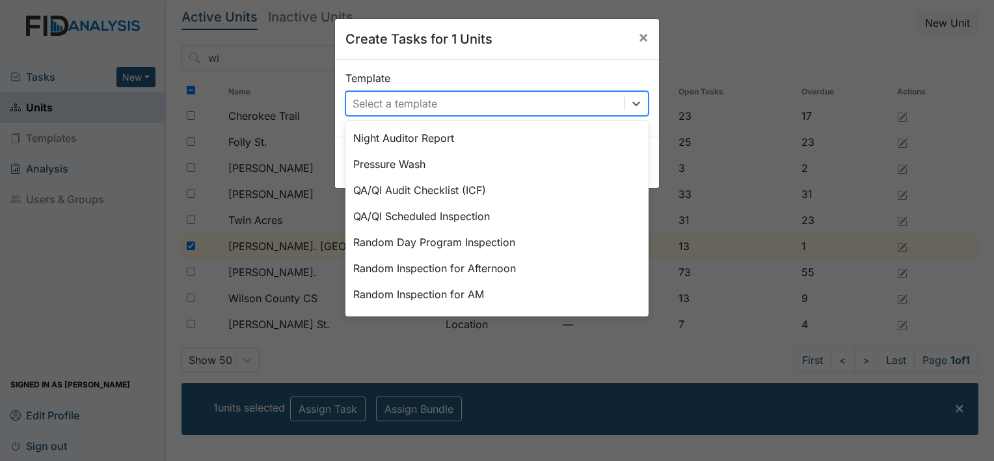
scroll to position [682, 0]
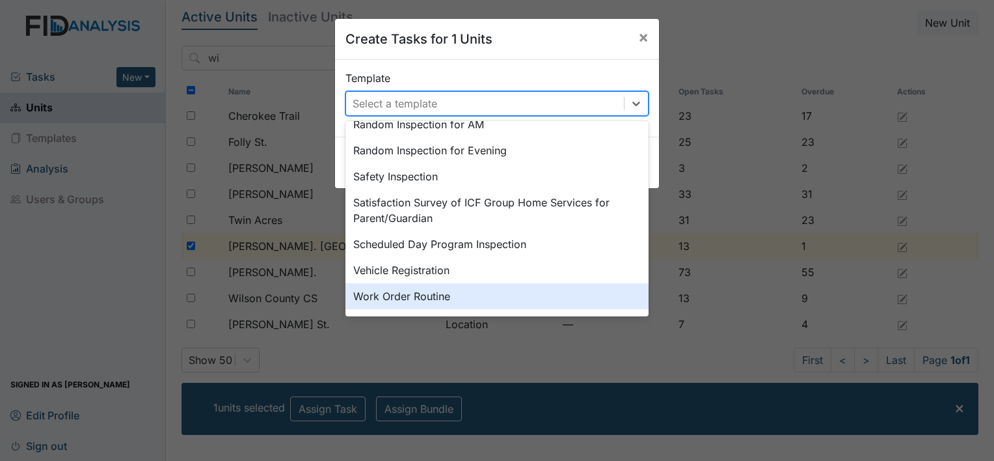
click at [473, 296] on div "Work Order Routine" at bounding box center [496, 296] width 303 height 26
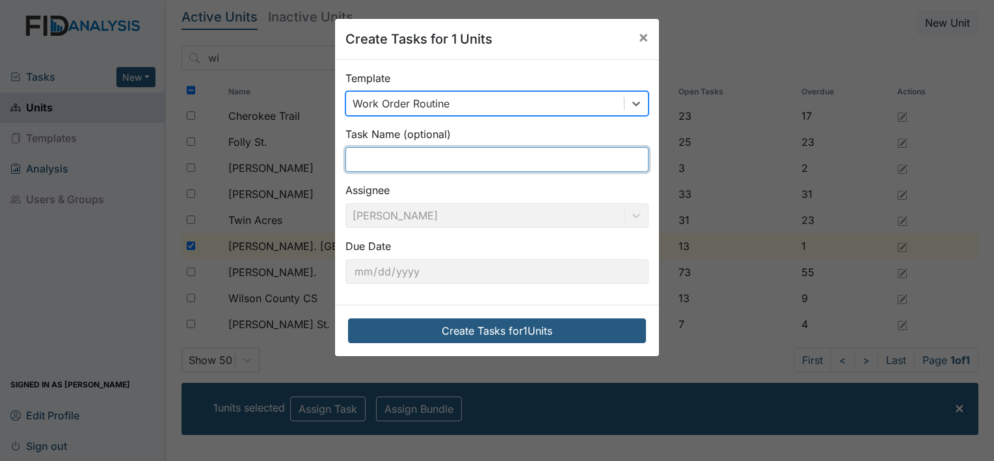
click at [432, 161] on input "text" at bounding box center [496, 159] width 303 height 25
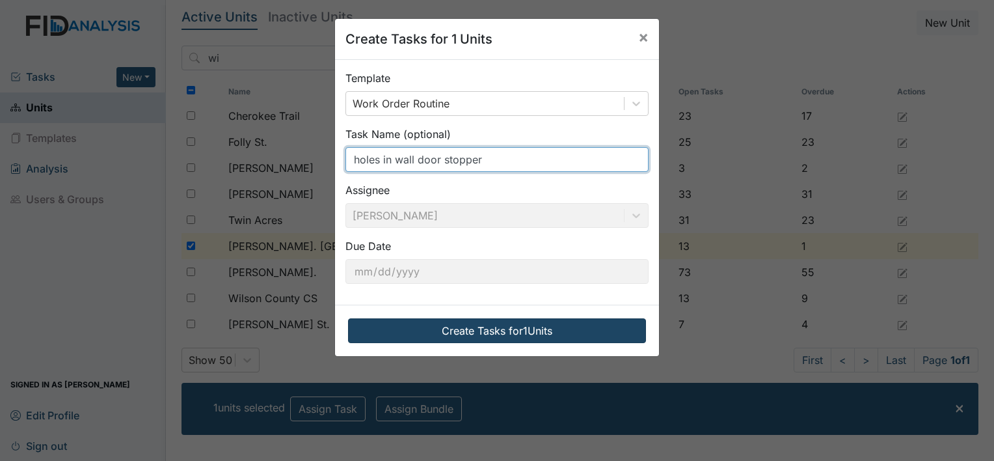
type input "holes in wall door stopper"
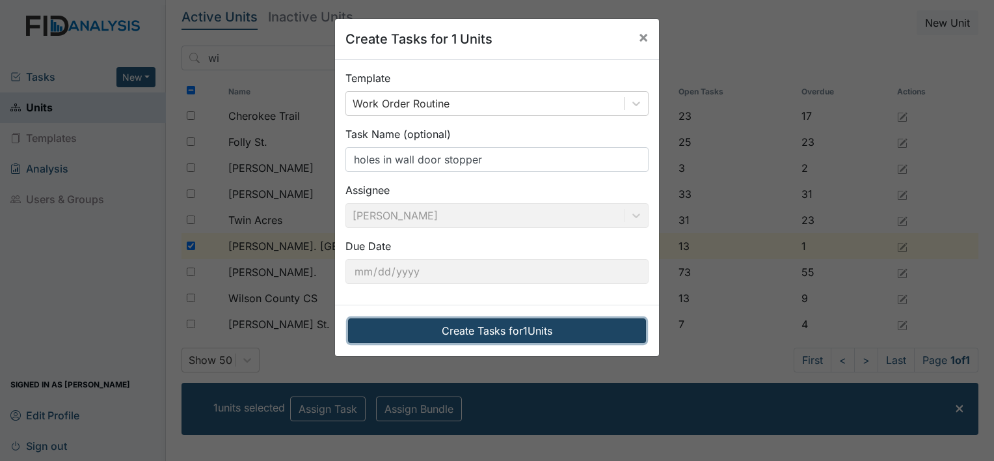
click at [440, 328] on button "Create Tasks for 1 Units" at bounding box center [497, 330] width 298 height 25
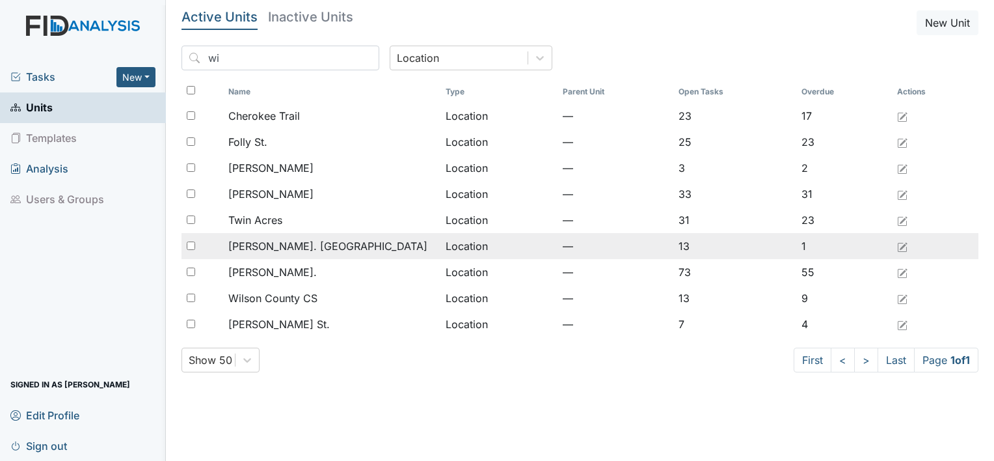
click at [337, 247] on div "[PERSON_NAME]. [GEOGRAPHIC_DATA]" at bounding box center [331, 246] width 207 height 16
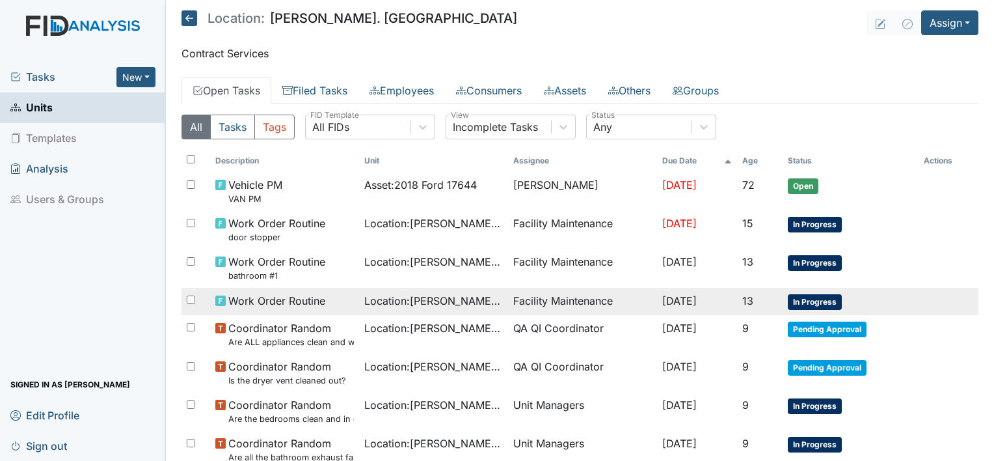
click at [558, 304] on td "Facility Maintenance" at bounding box center [582, 300] width 149 height 27
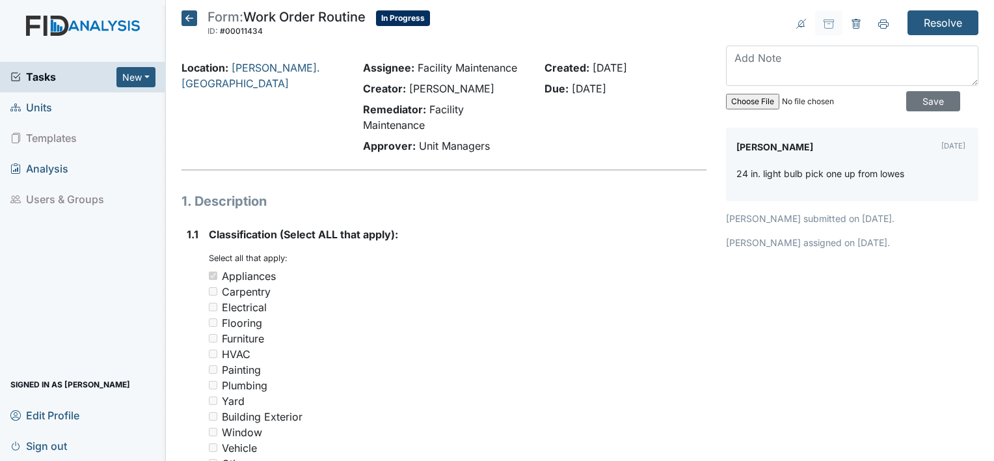
click at [185, 14] on icon at bounding box center [189, 18] width 16 height 16
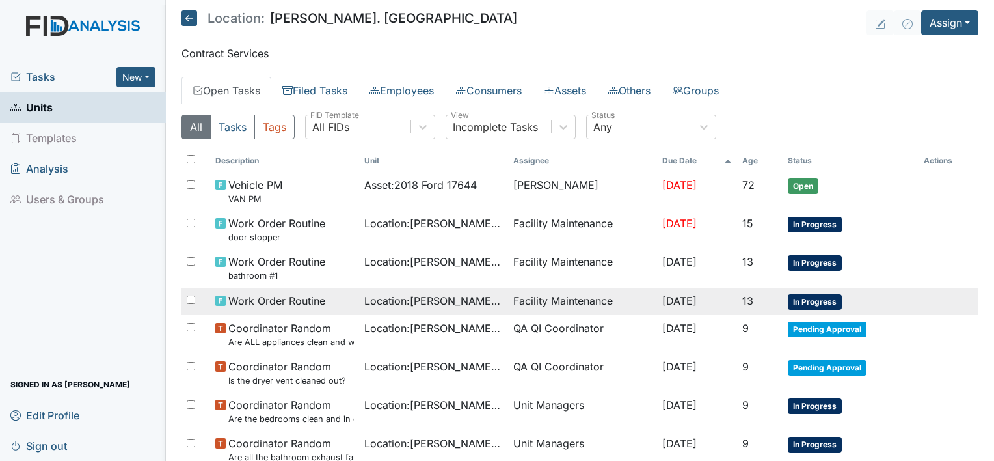
click at [286, 302] on span "Work Order Routine" at bounding box center [276, 301] width 97 height 16
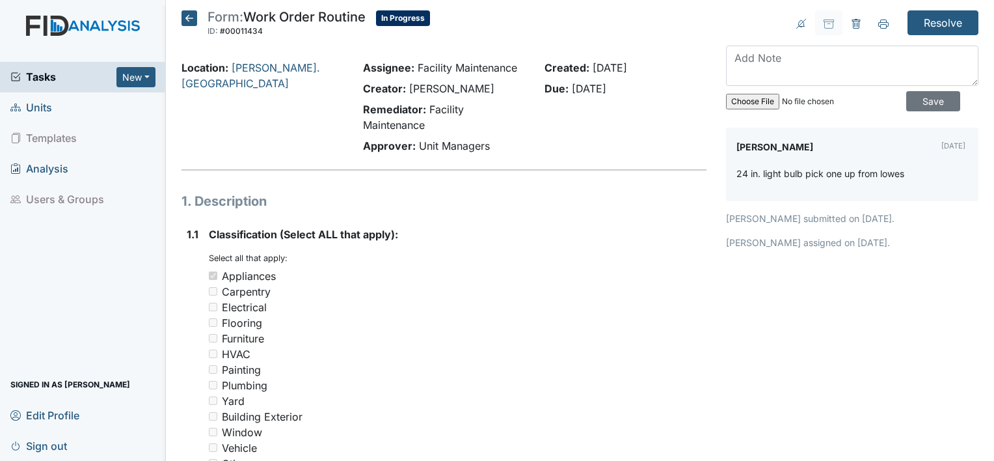
click at [187, 16] on icon at bounding box center [189, 18] width 16 height 16
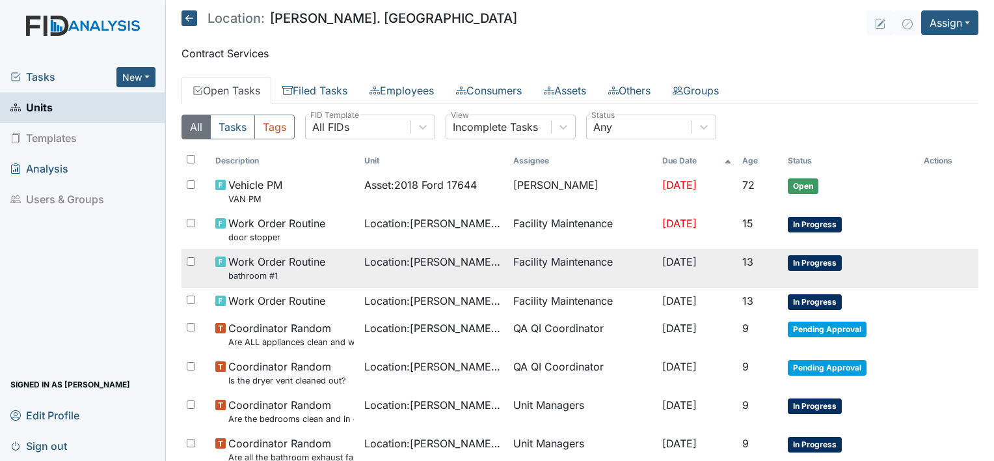
click at [265, 267] on span "Work Order Routine bathroom #1" at bounding box center [276, 268] width 97 height 28
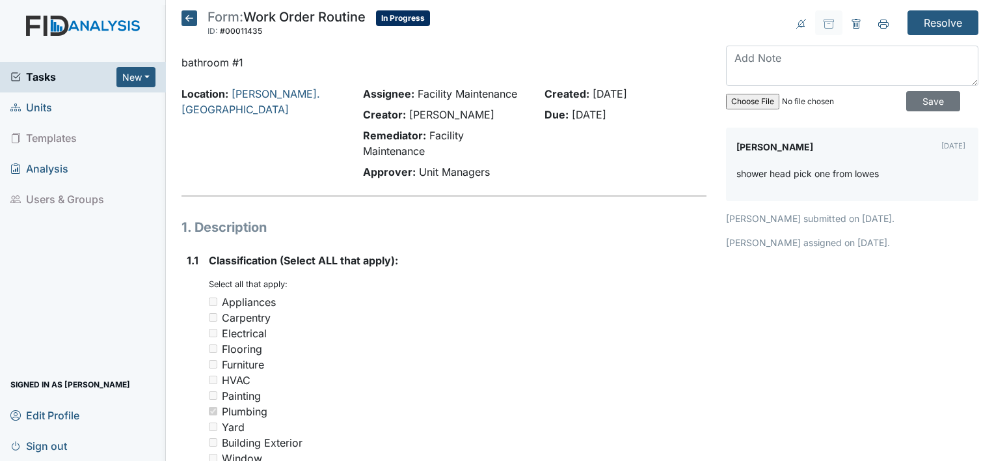
click at [190, 18] on icon at bounding box center [189, 18] width 16 height 16
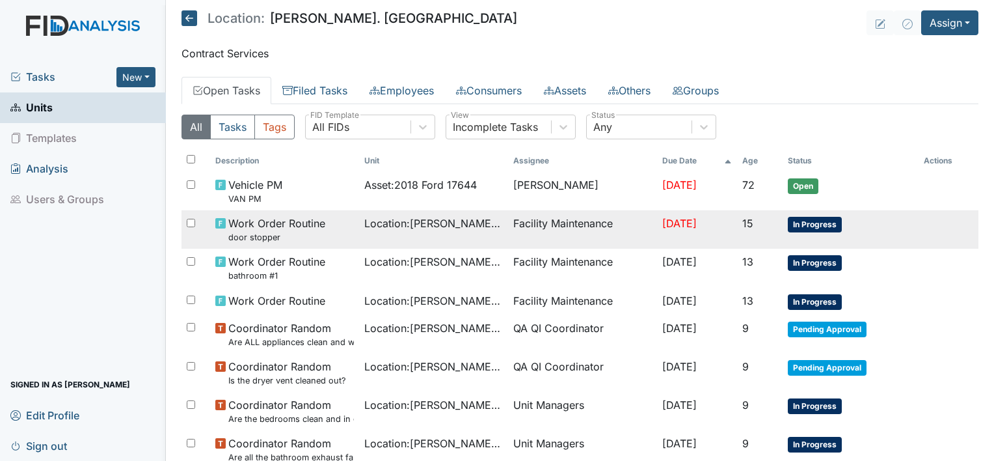
click at [324, 224] on div "Work Order Routine door stopper" at bounding box center [284, 229] width 139 height 28
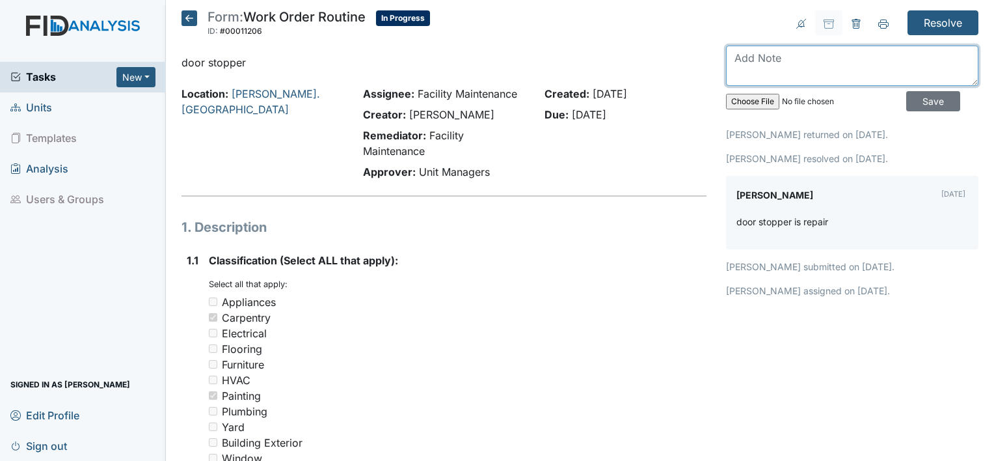
click at [732, 70] on textarea at bounding box center [852, 66] width 252 height 40
type textarea "d"
type textarea "hole got busted again have to be repatched"
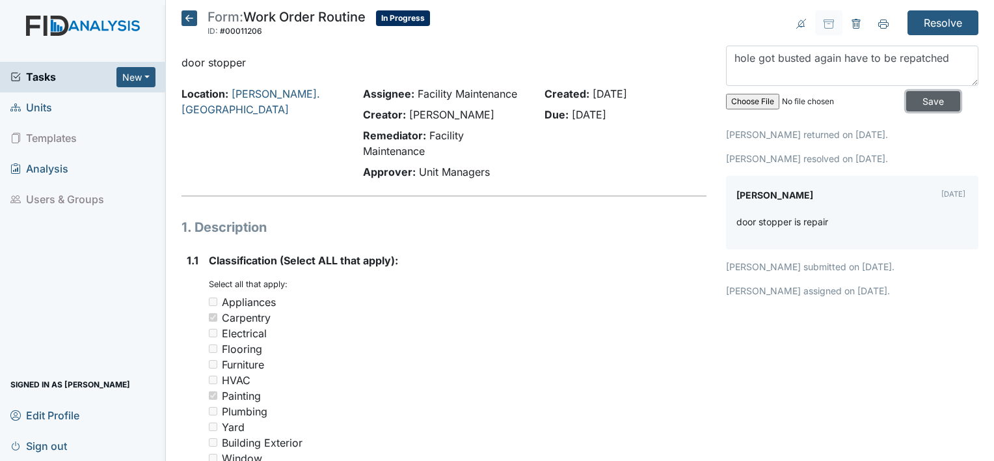
click at [929, 103] on input "Save" at bounding box center [933, 101] width 54 height 20
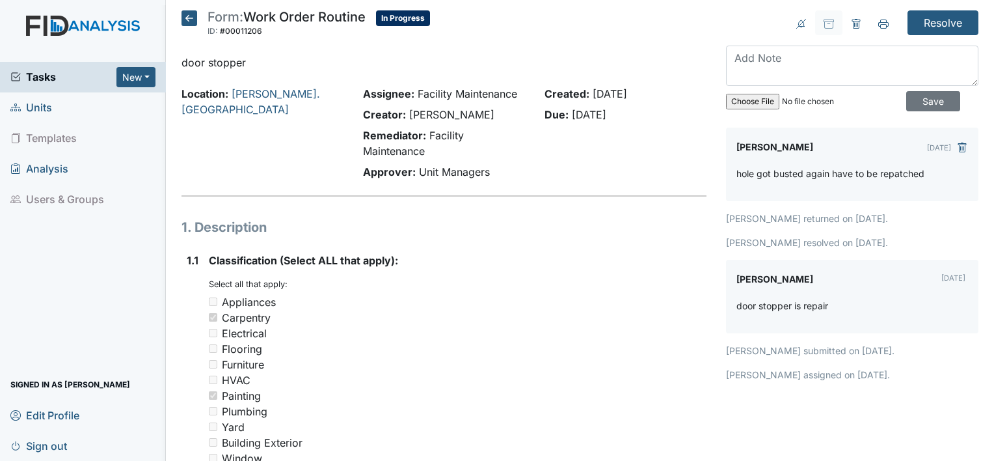
click at [187, 18] on icon at bounding box center [189, 18] width 16 height 16
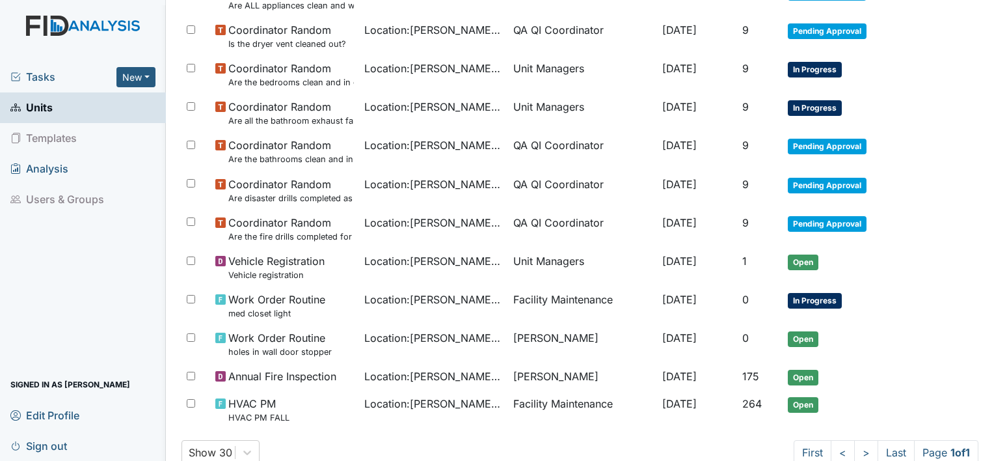
scroll to position [338, 0]
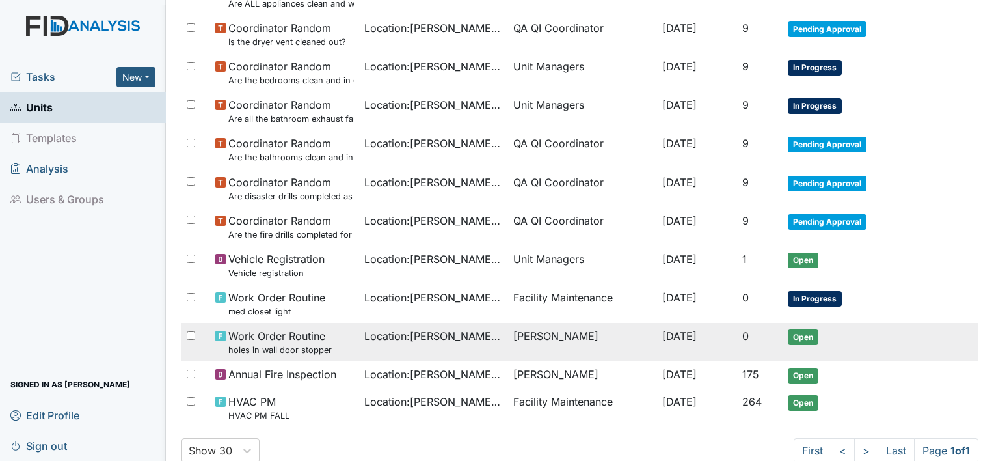
click at [662, 340] on span "[DATE]" at bounding box center [679, 335] width 34 height 13
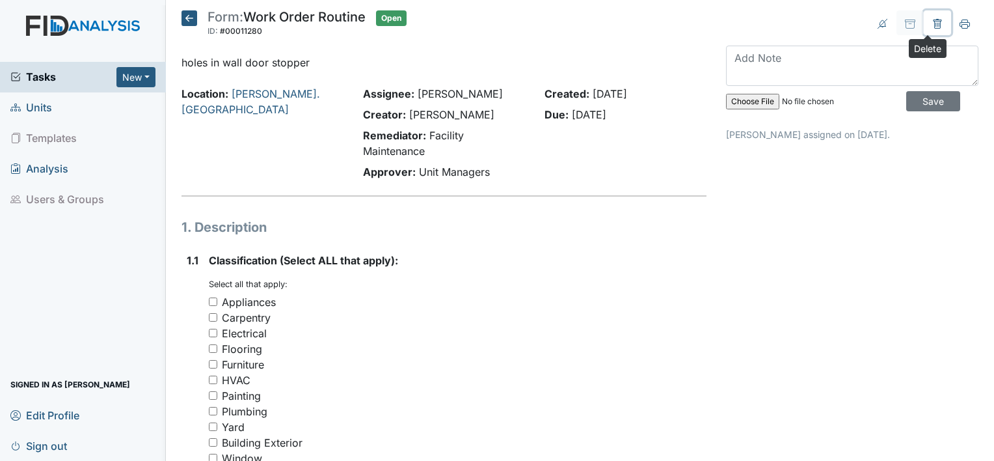
click at [932, 23] on icon at bounding box center [937, 24] width 10 height 10
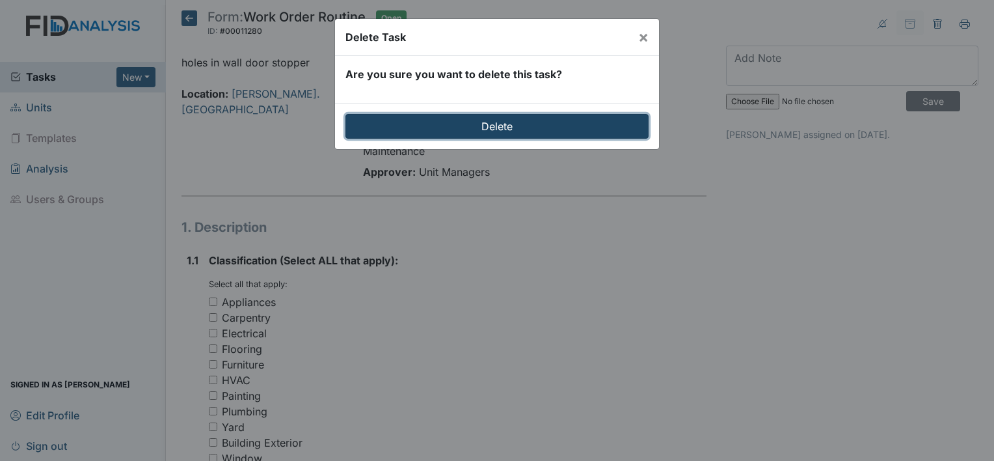
click at [565, 127] on input "Delete" at bounding box center [496, 126] width 303 height 25
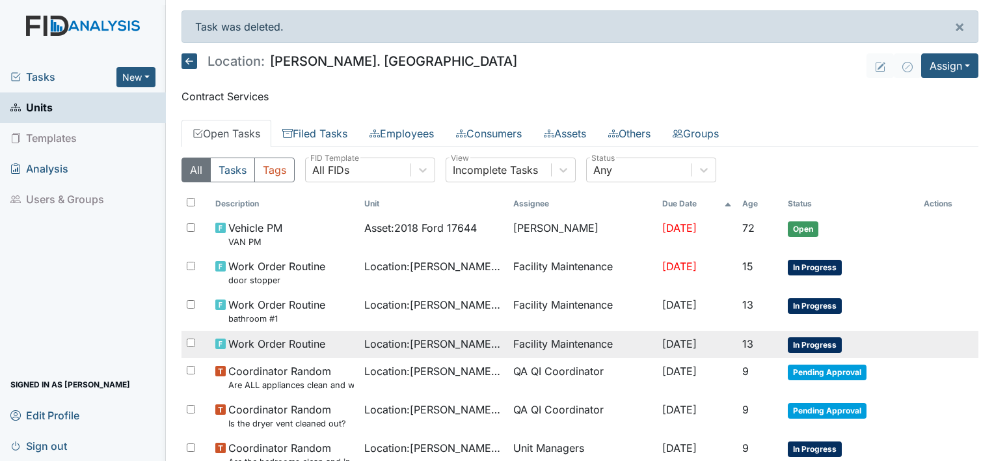
click at [508, 338] on td "Facility Maintenance" at bounding box center [582, 343] width 149 height 27
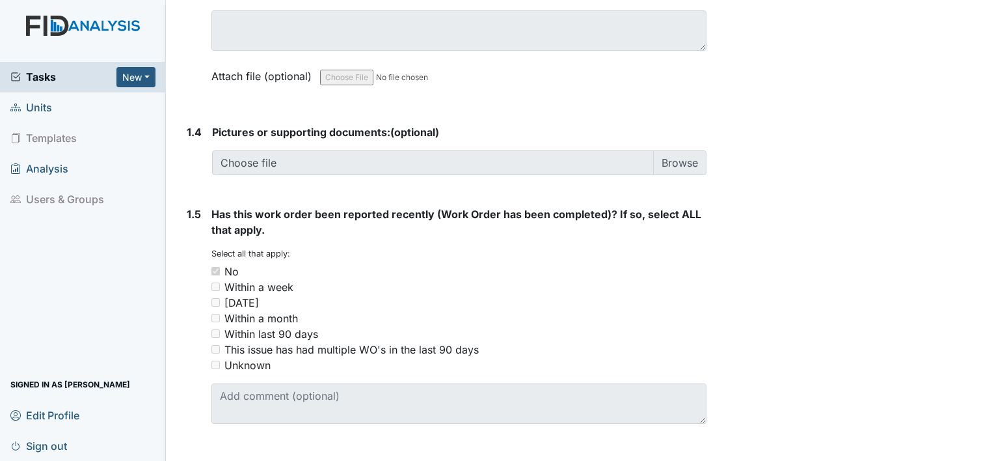
scroll to position [913, 0]
